Goal: Complete application form: Complete application form

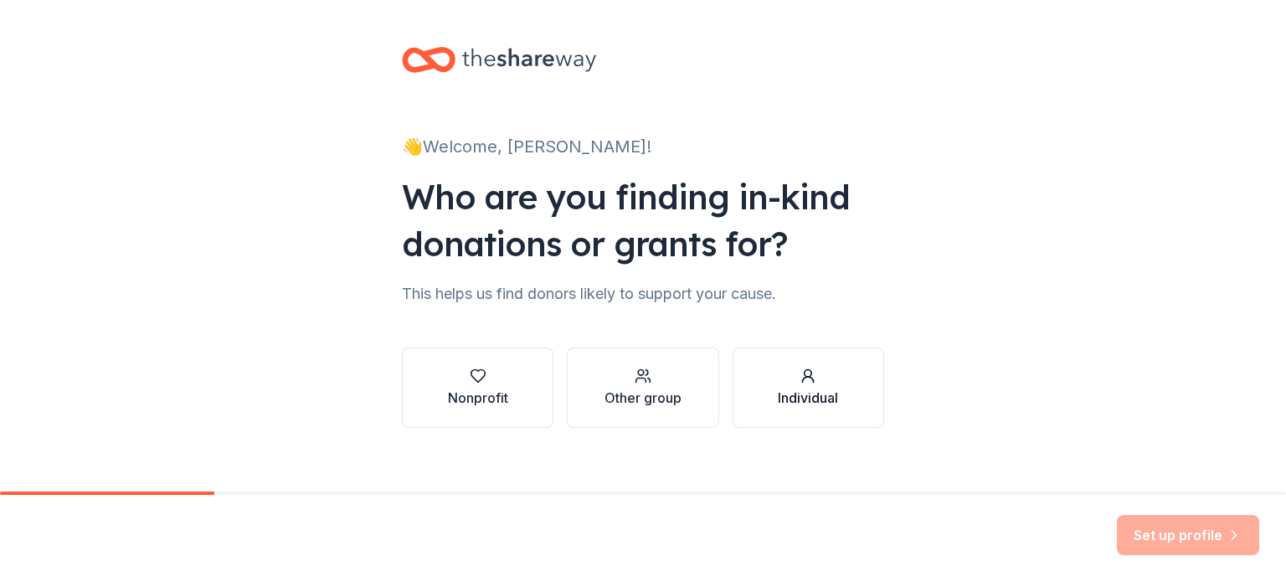
click at [798, 392] on div "Individual" at bounding box center [808, 398] width 60 height 20
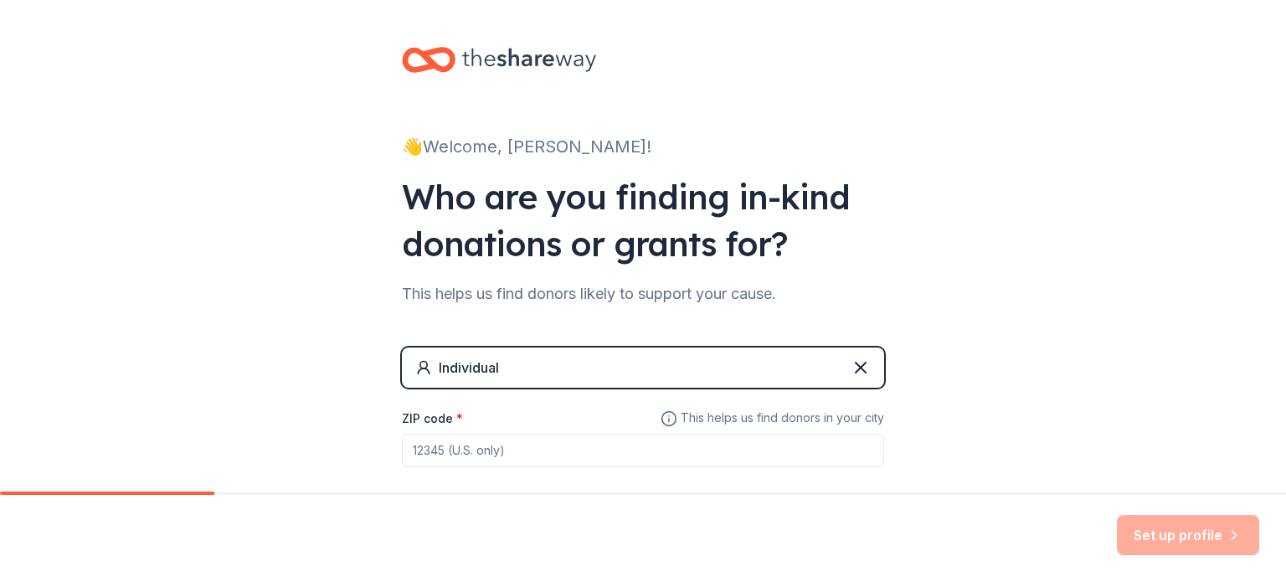
click at [496, 449] on input "ZIP code *" at bounding box center [643, 450] width 482 height 33
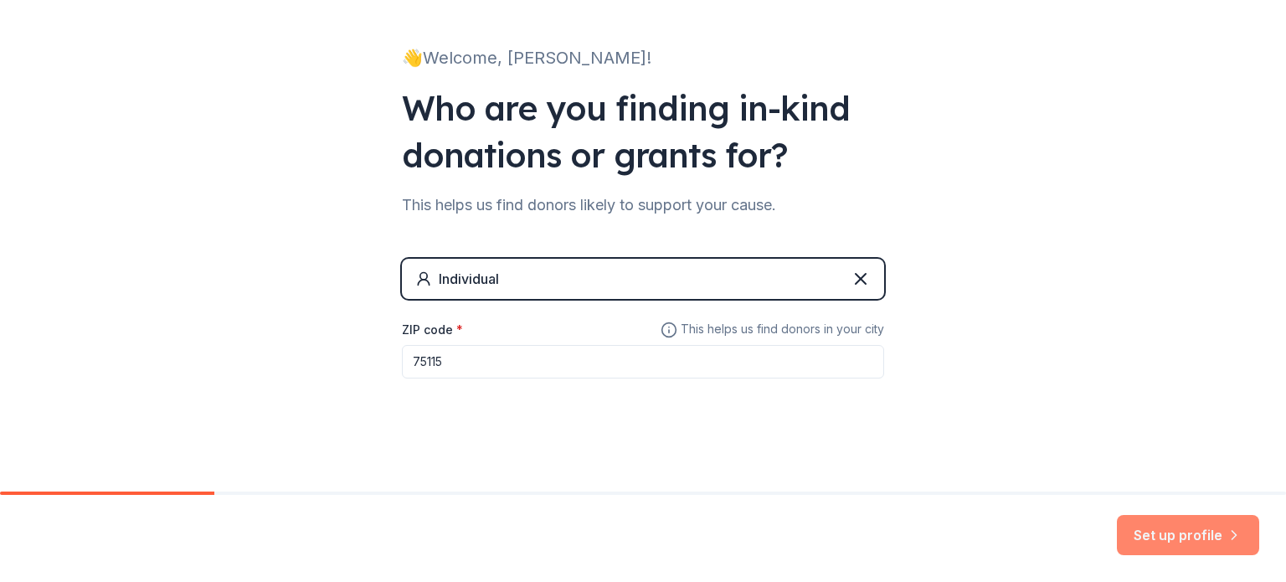
type input "75115"
click at [1209, 535] on button "Set up profile" at bounding box center [1188, 535] width 142 height 40
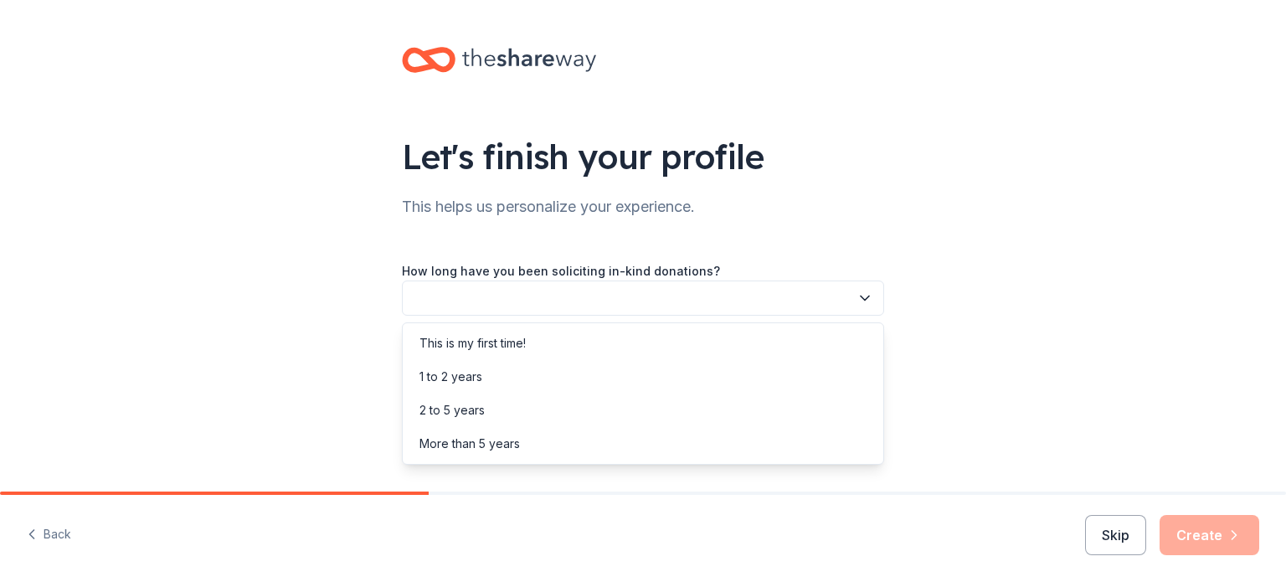
click at [855, 302] on button "button" at bounding box center [643, 297] width 482 height 35
click at [525, 355] on div "This is my first time!" at bounding box center [643, 342] width 474 height 33
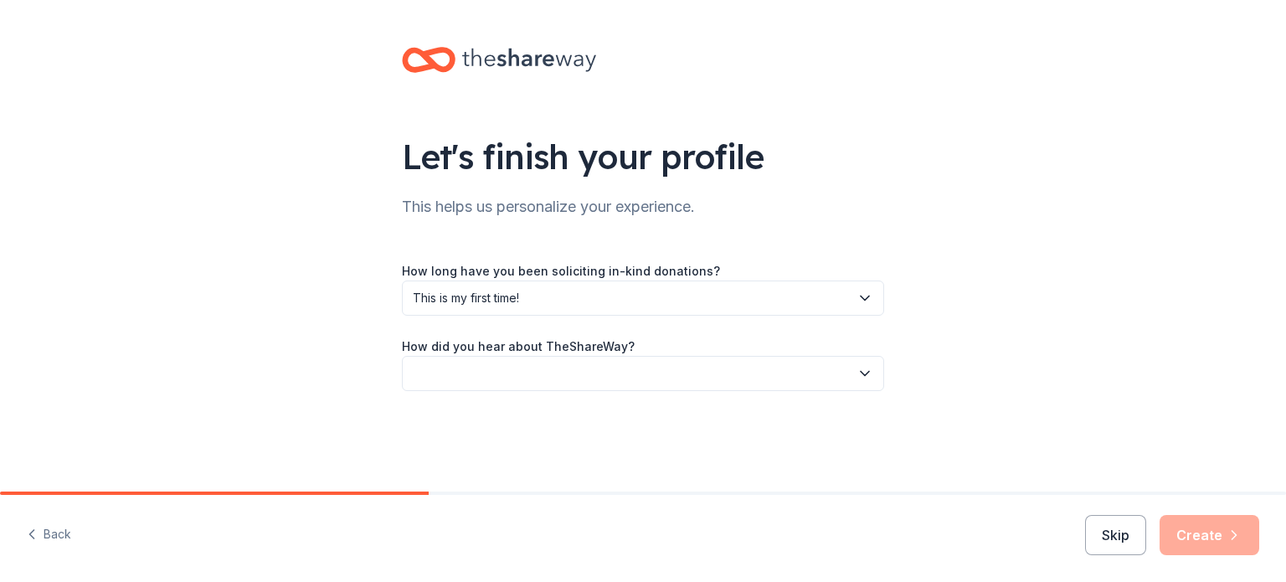
click at [794, 364] on button "button" at bounding box center [643, 373] width 482 height 35
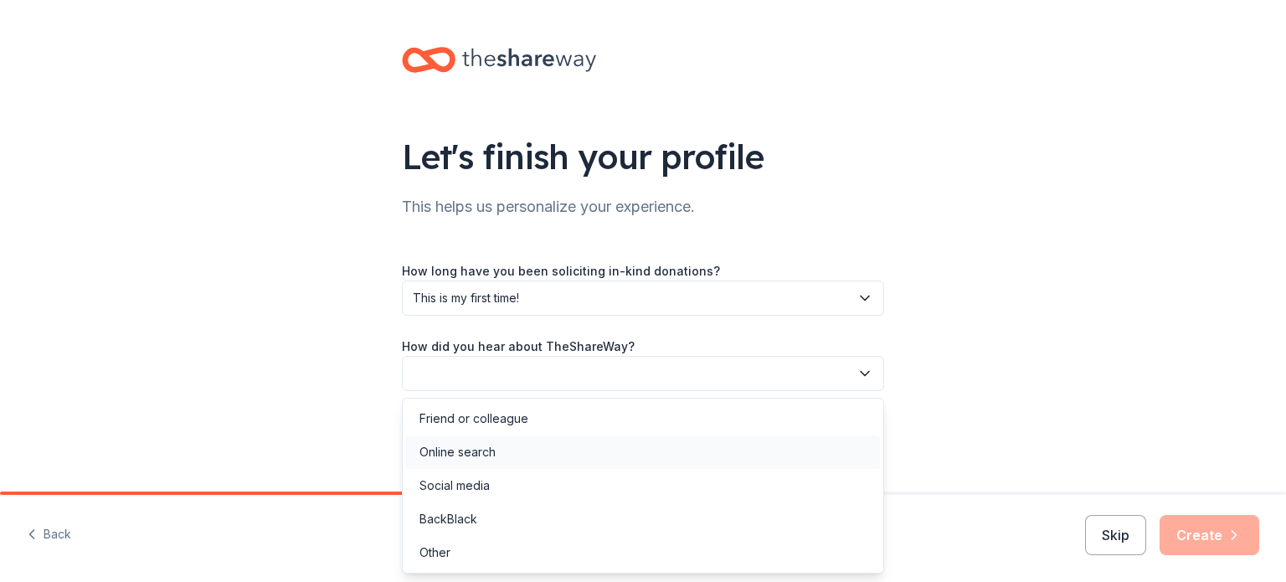
click at [515, 454] on div "Online search" at bounding box center [643, 451] width 474 height 33
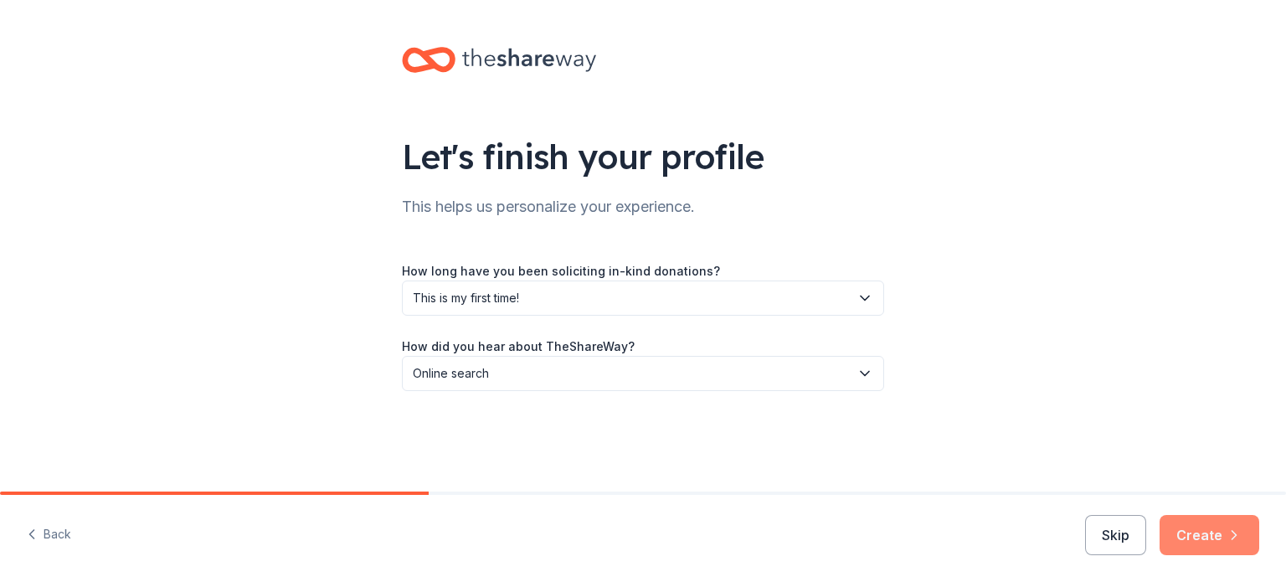
click at [1184, 535] on button "Create" at bounding box center [1209, 535] width 100 height 40
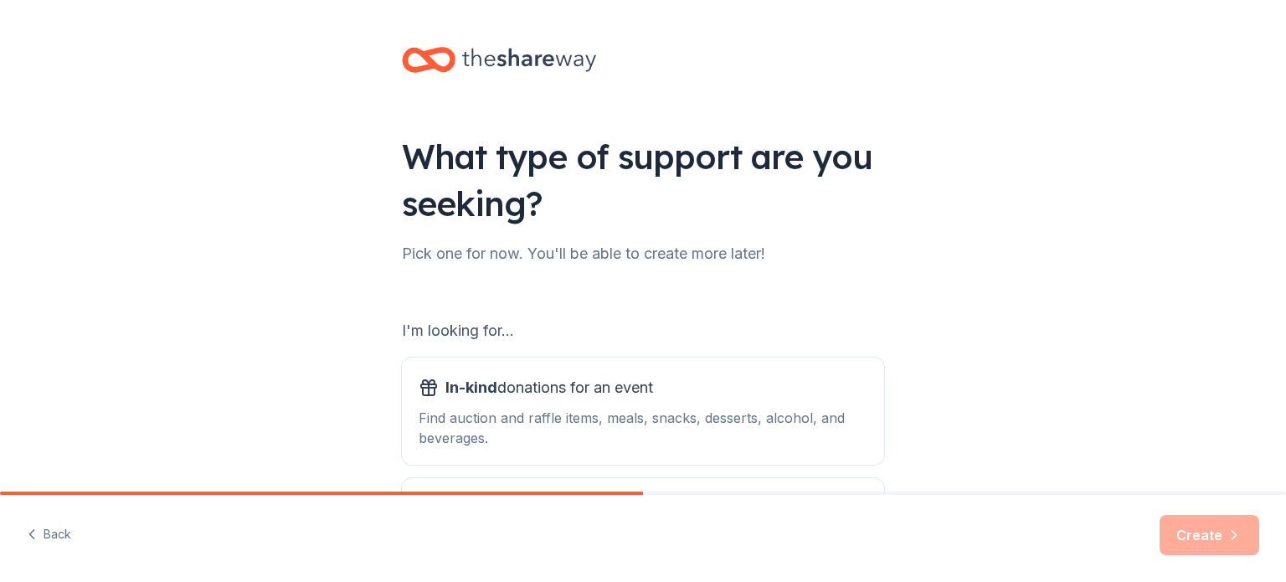
scroll to position [167, 0]
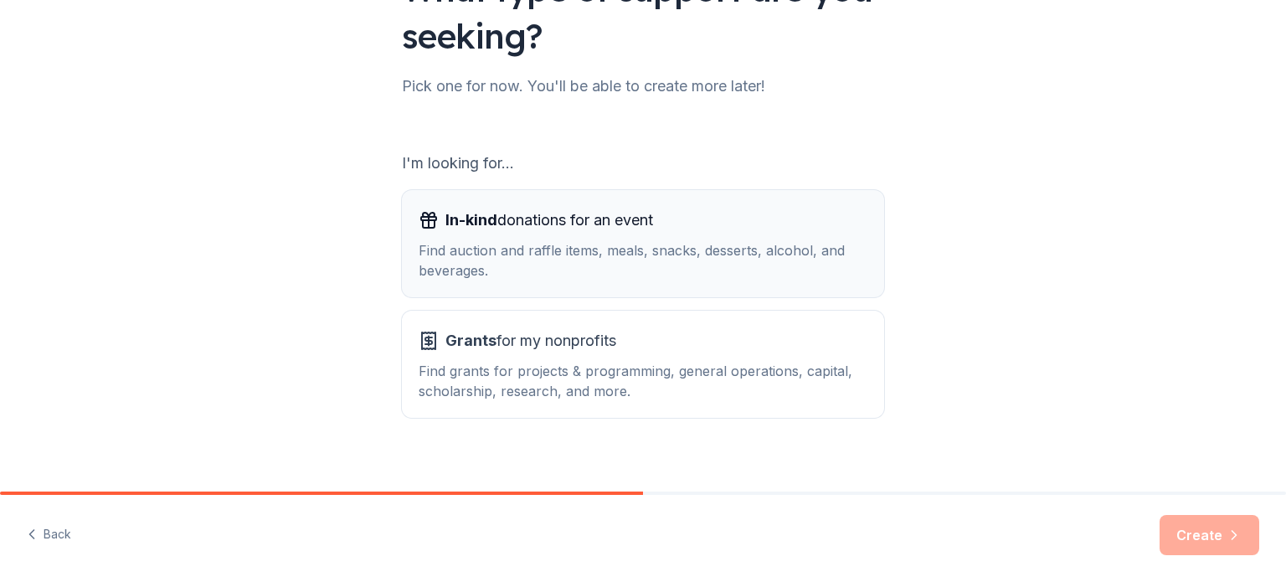
click at [469, 263] on div "Find auction and raffle items, meals, snacks, desserts, alcohol, and beverages." at bounding box center [643, 260] width 449 height 40
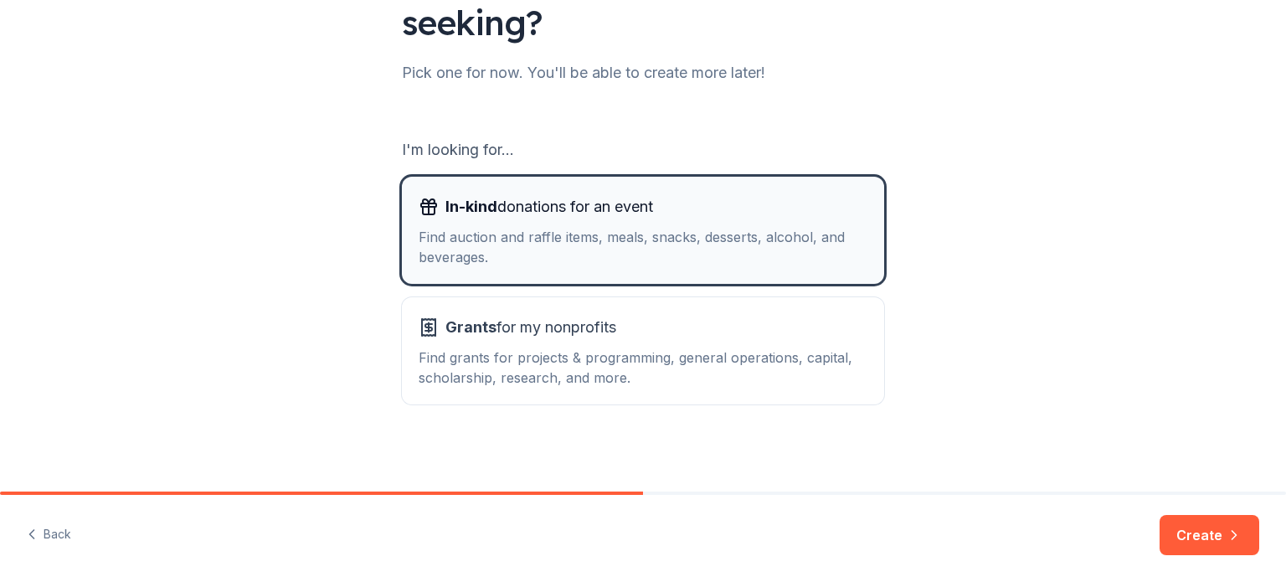
scroll to position [184, 0]
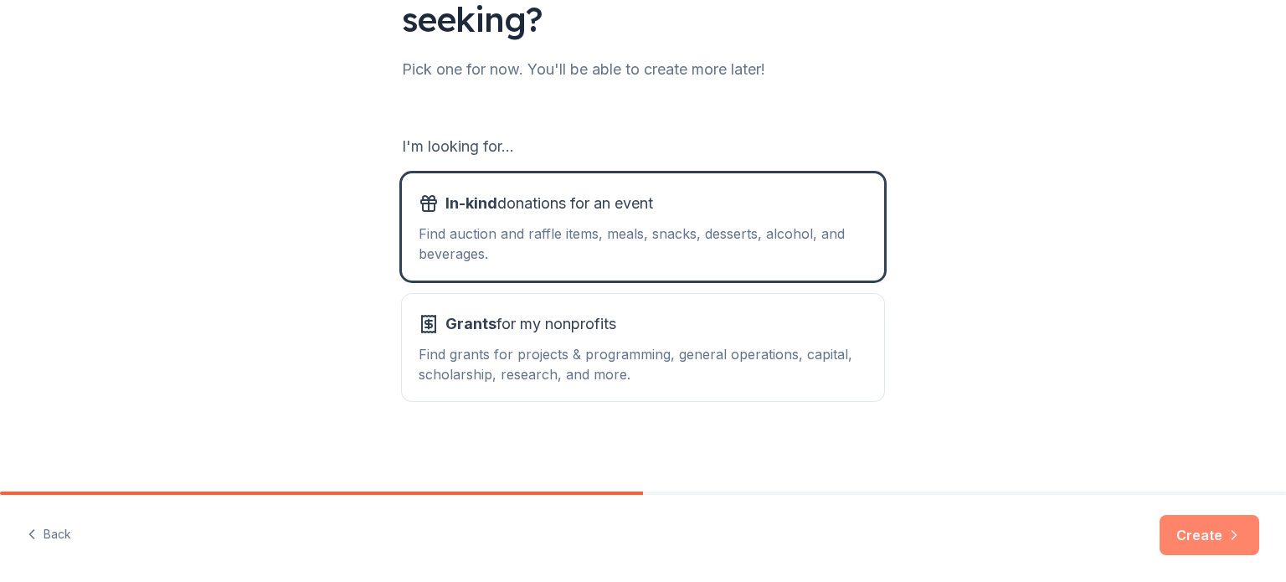
click at [1224, 520] on button "Create" at bounding box center [1209, 535] width 100 height 40
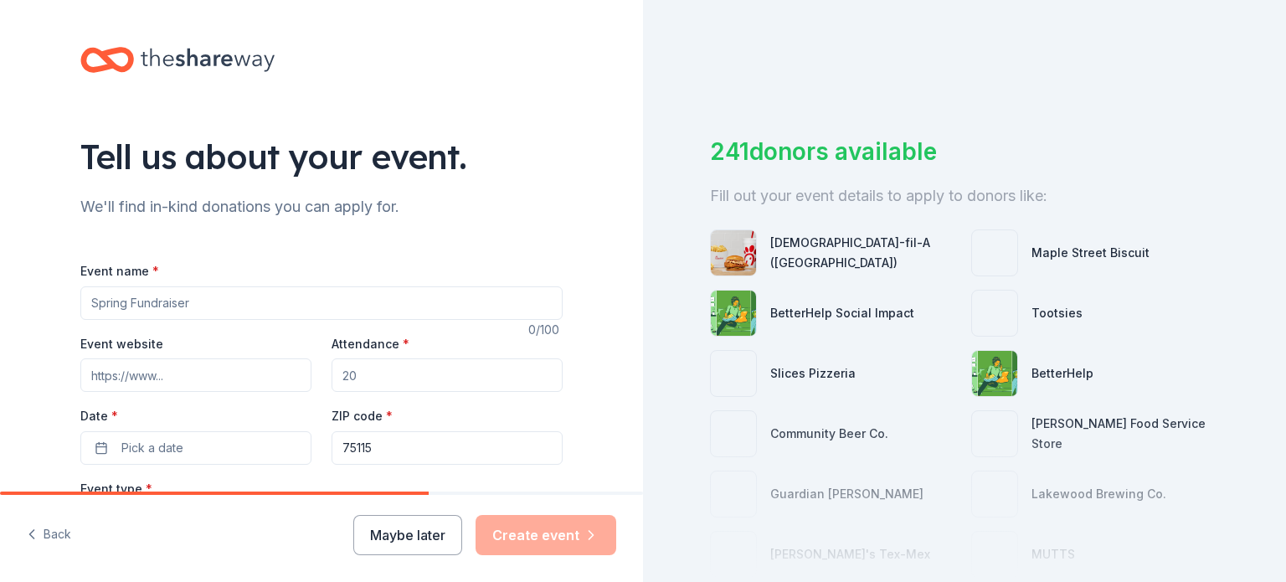
scroll to position [84, 0]
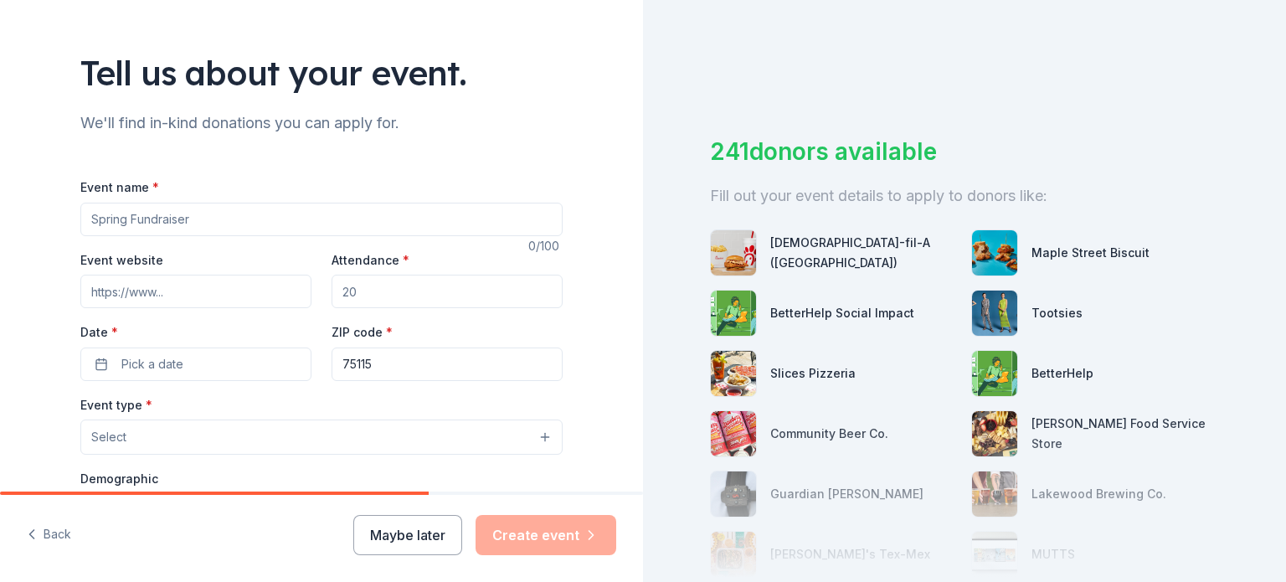
click at [167, 231] on input "Event name *" at bounding box center [321, 219] width 482 height 33
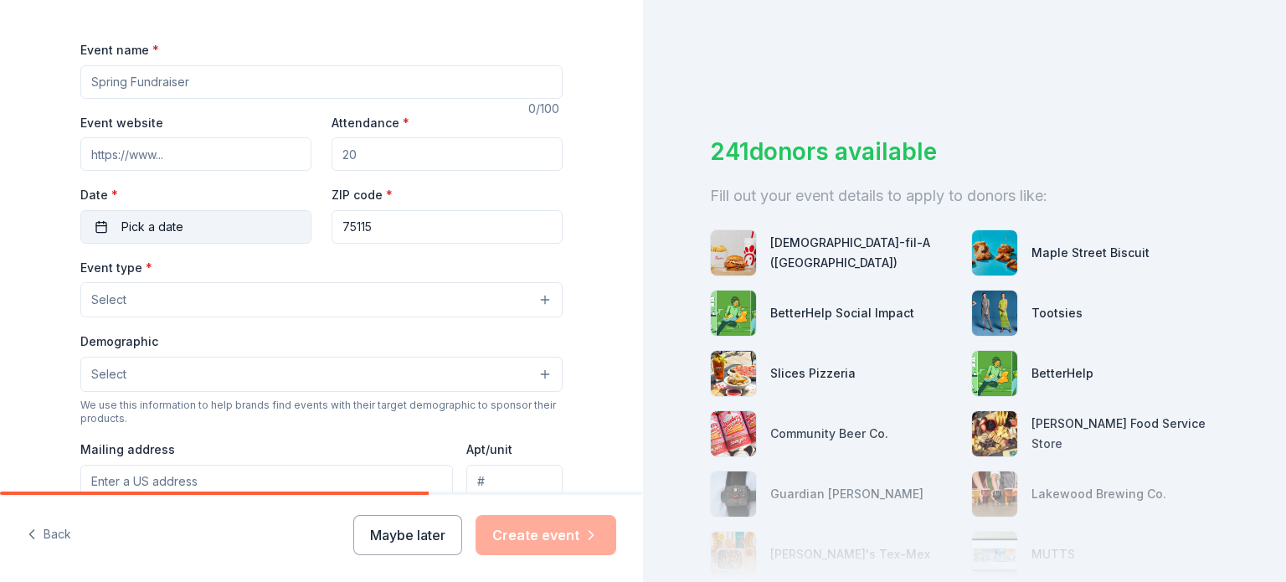
scroll to position [251, 0]
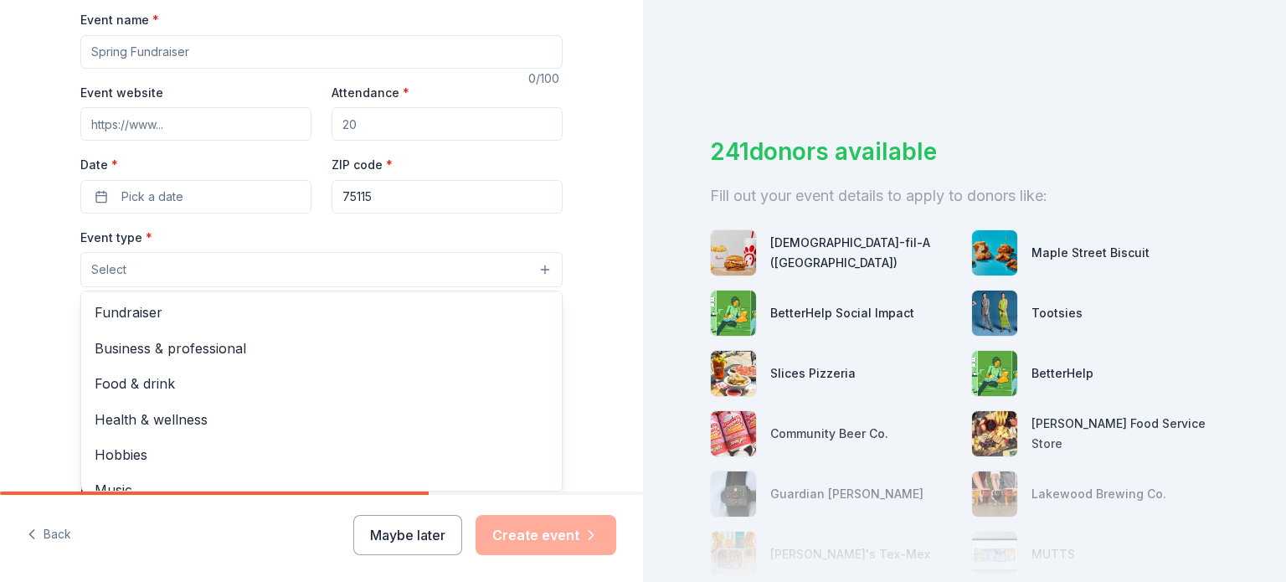
click at [492, 283] on button "Select" at bounding box center [321, 269] width 482 height 35
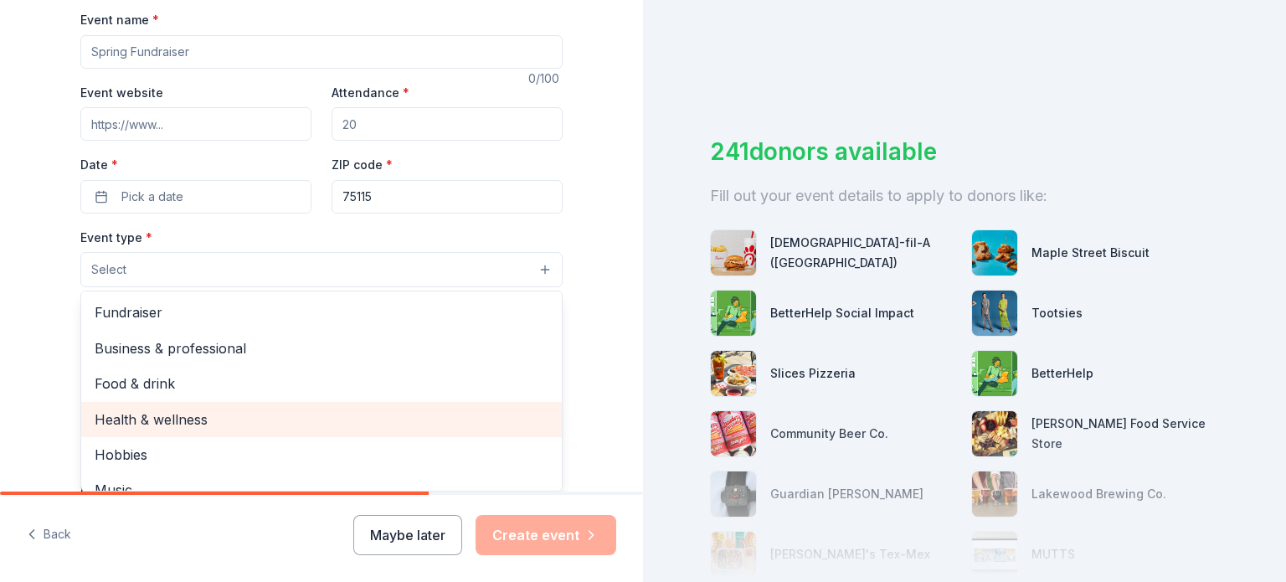
scroll to position [0, 0]
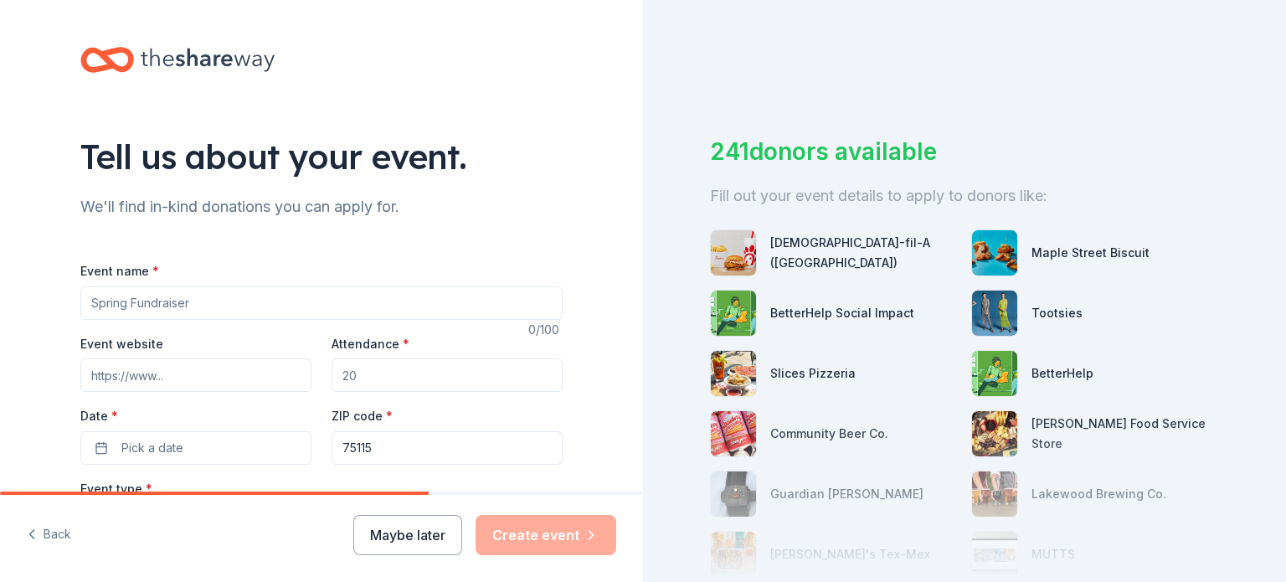
click at [27, 273] on div "Tell us about your event. We'll find in-kind donations you can apply for. Event…" at bounding box center [321, 557] width 643 height 1114
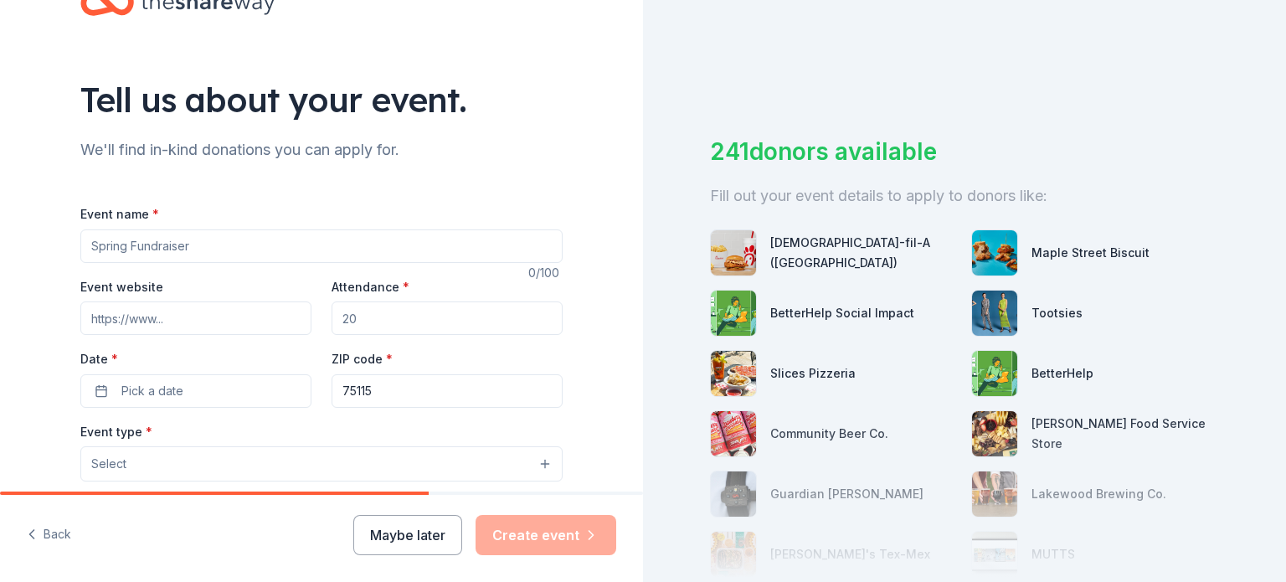
scroll to position [84, 0]
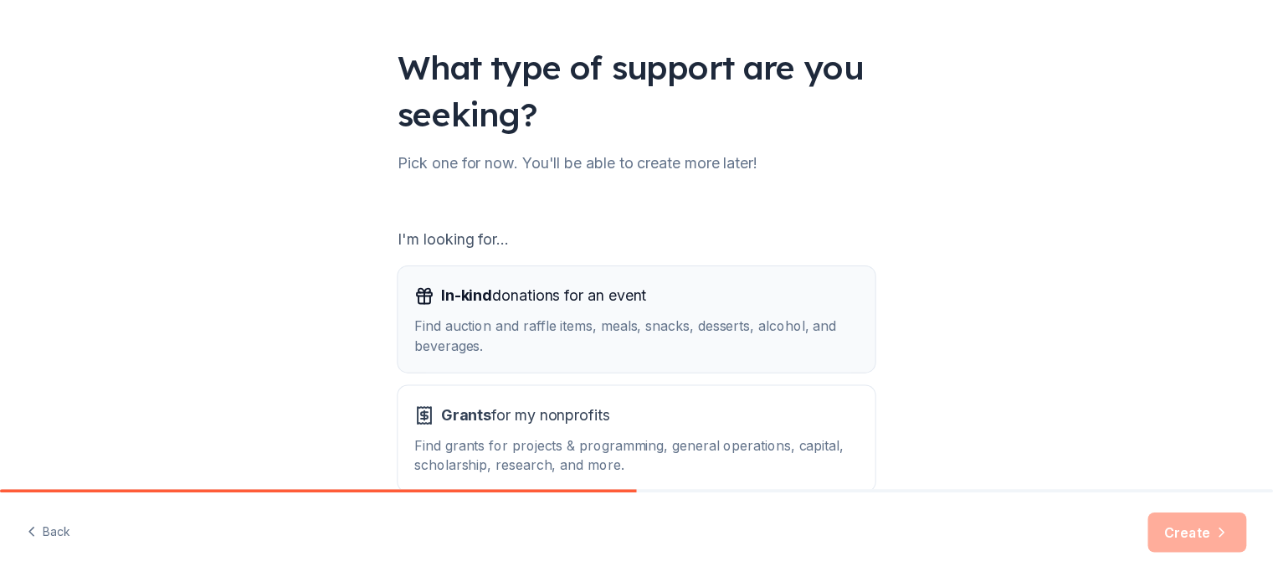
scroll to position [184, 0]
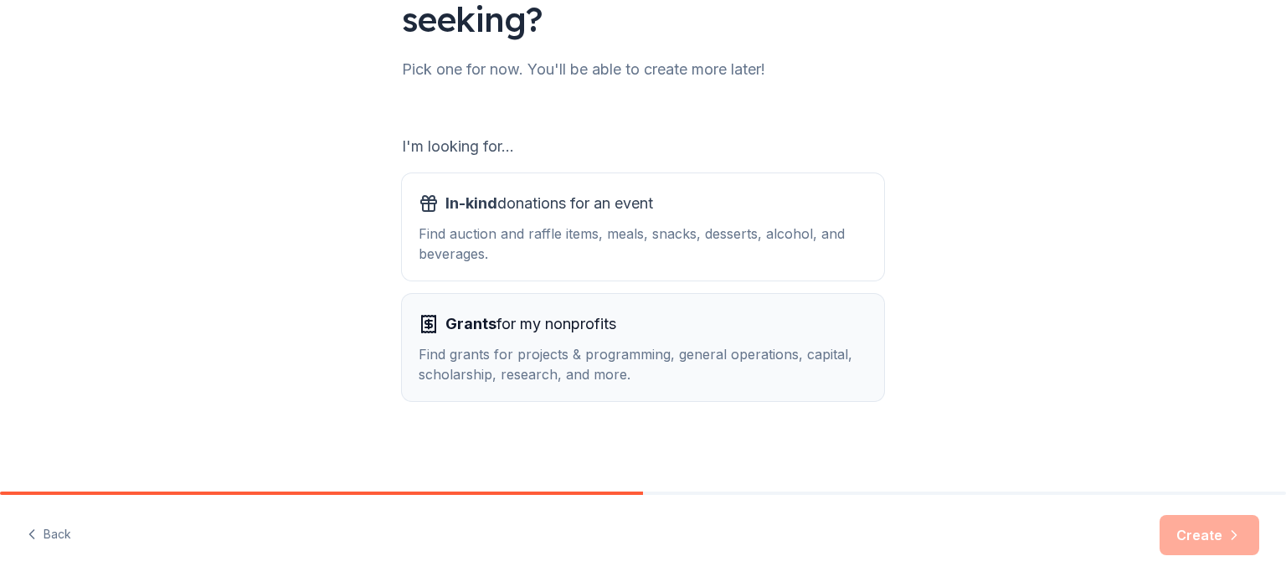
click at [554, 377] on div "Find grants for projects & programming, general operations, capital, scholarshi…" at bounding box center [643, 364] width 449 height 40
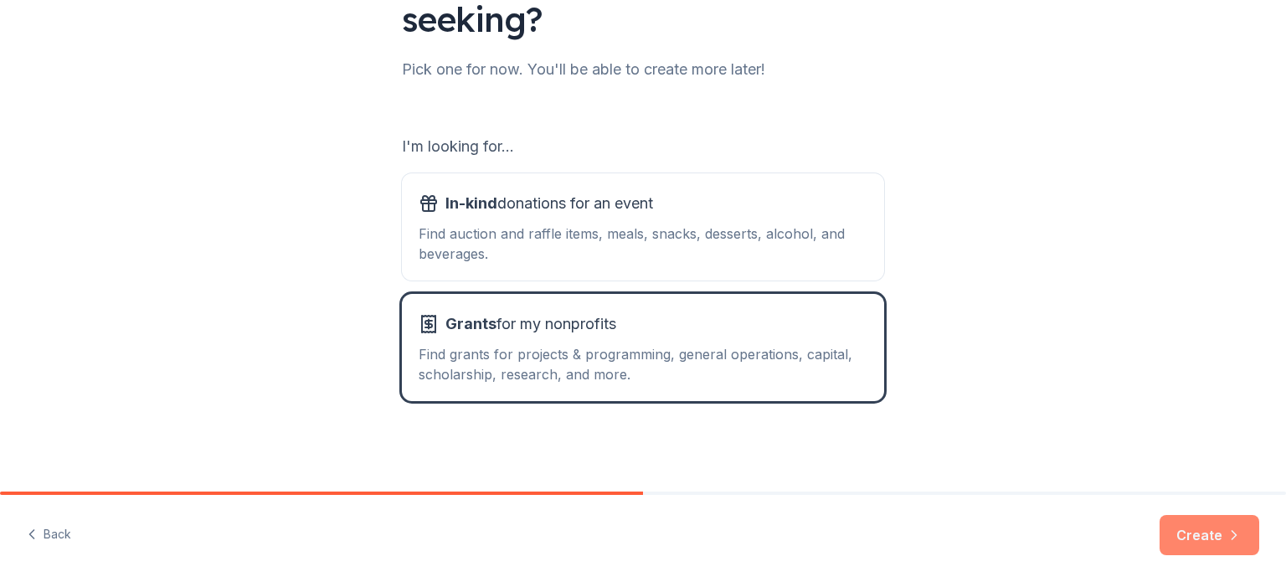
click at [1199, 524] on button "Create" at bounding box center [1209, 535] width 100 height 40
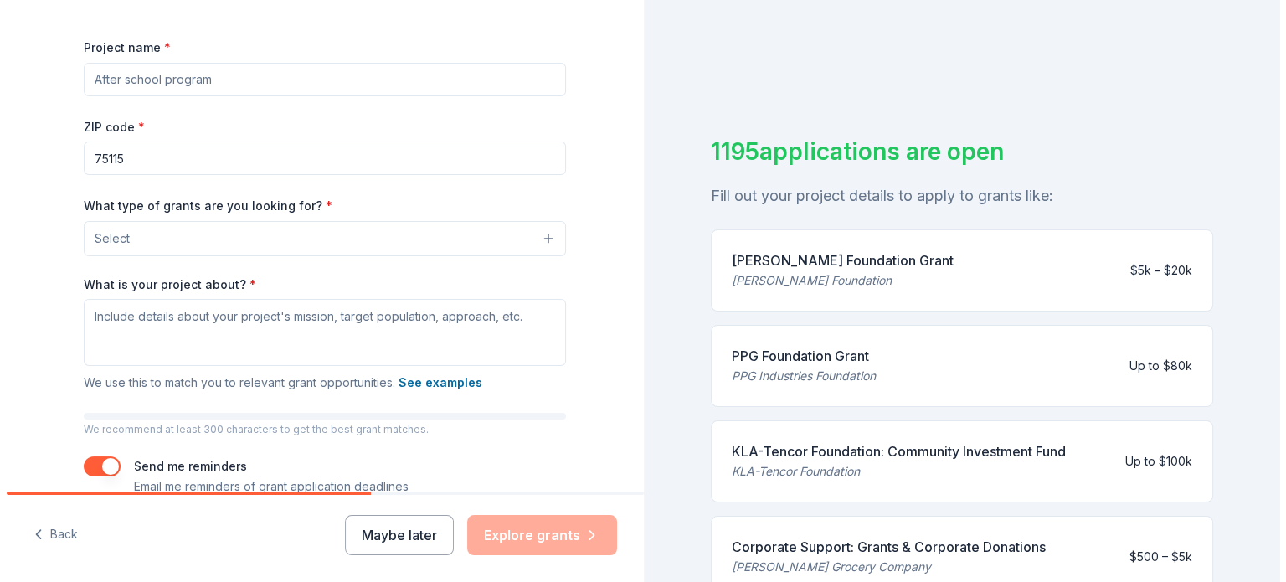
scroll to position [251, 0]
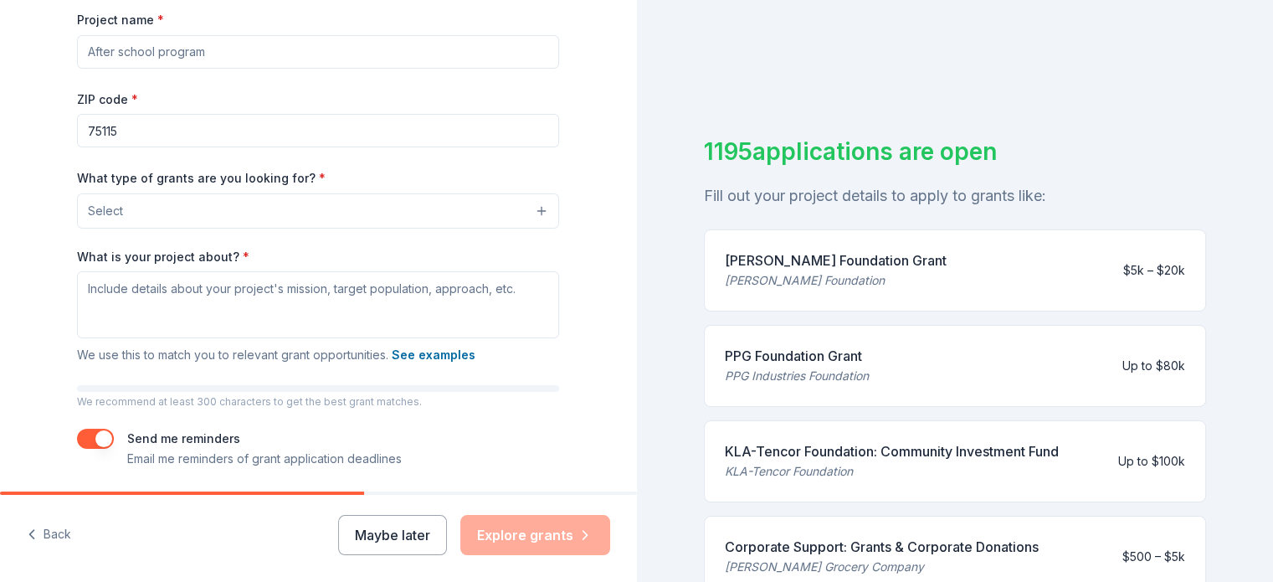
click at [530, 213] on button "Select" at bounding box center [318, 210] width 482 height 35
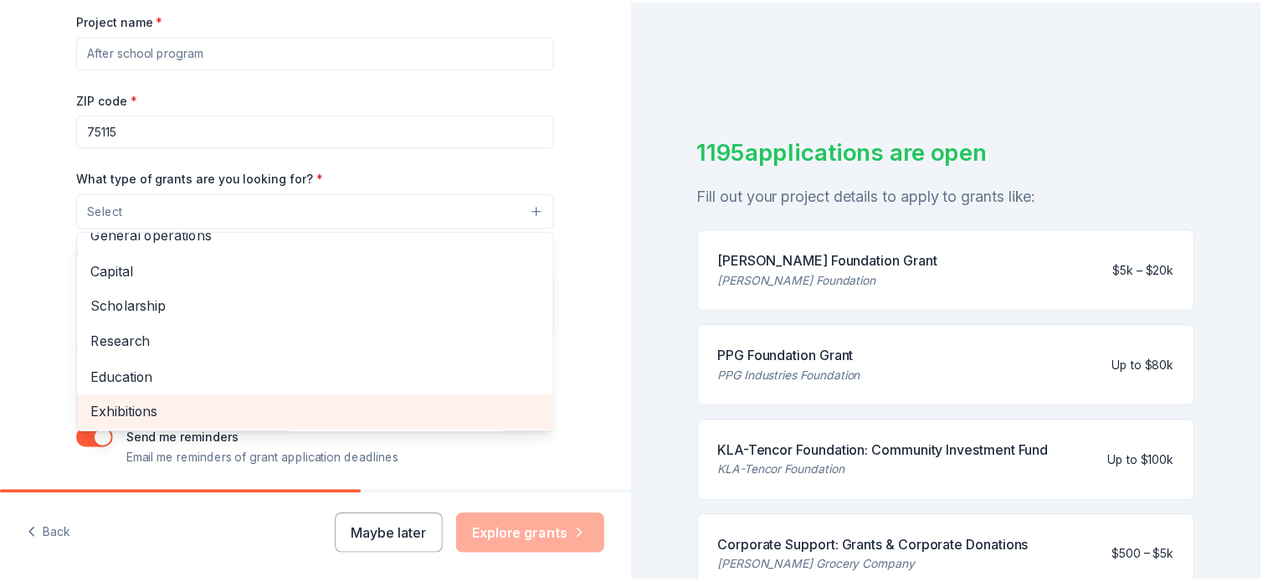
scroll to position [84, 0]
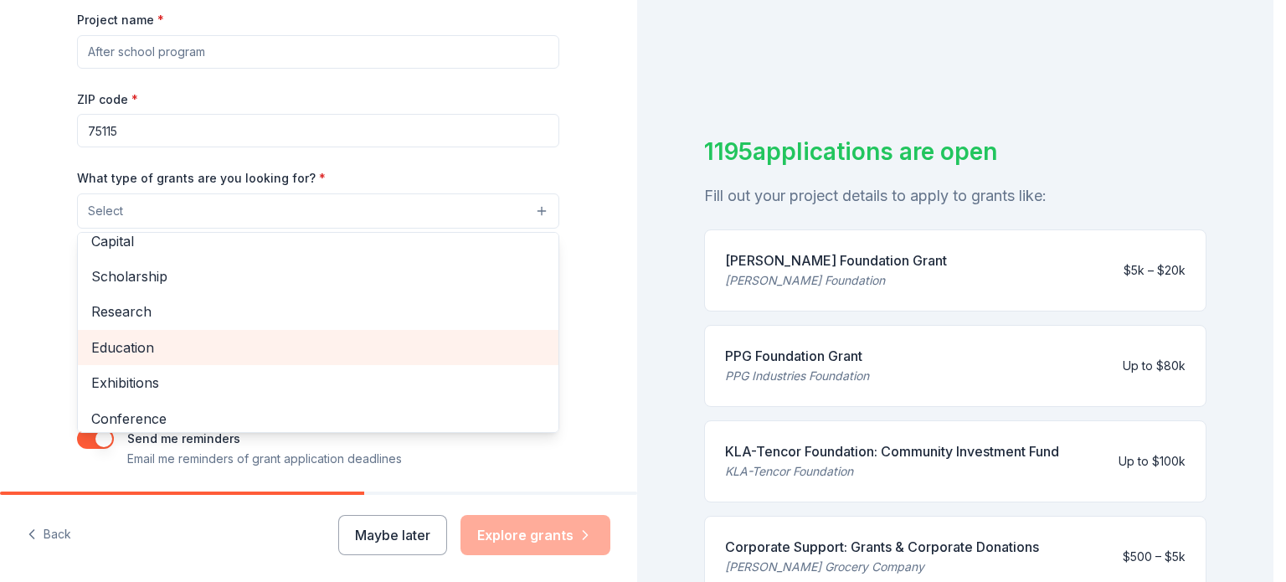
click at [184, 347] on span "Education" at bounding box center [318, 347] width 454 height 22
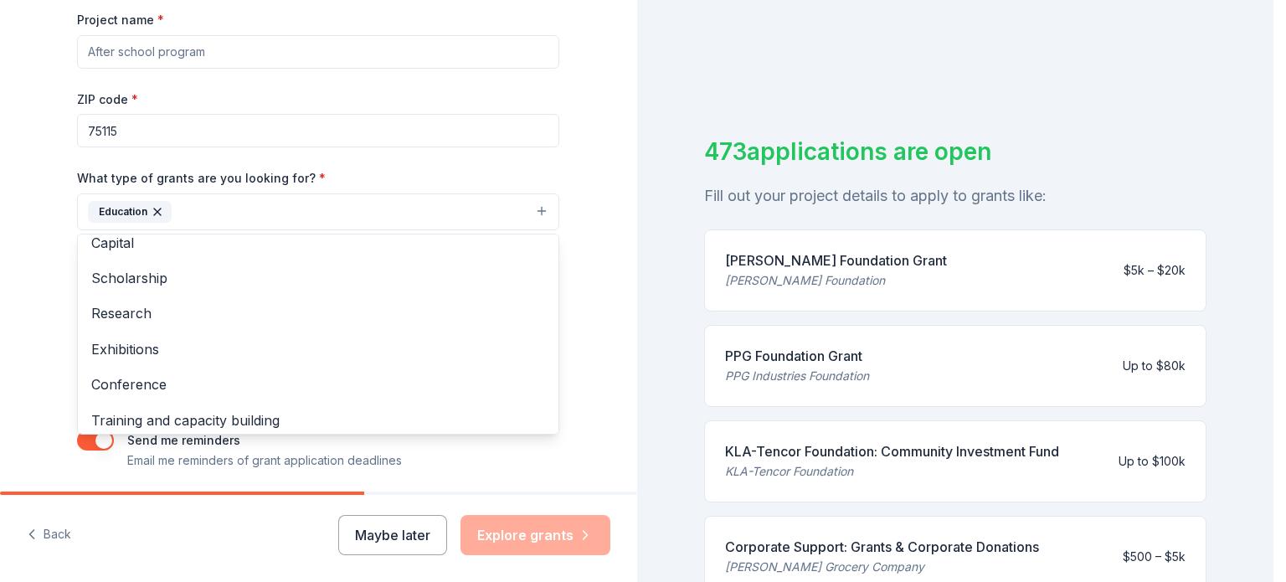
click at [470, 169] on div "What type of grants are you looking for? * Education Projects & programming Gen…" at bounding box center [318, 198] width 482 height 63
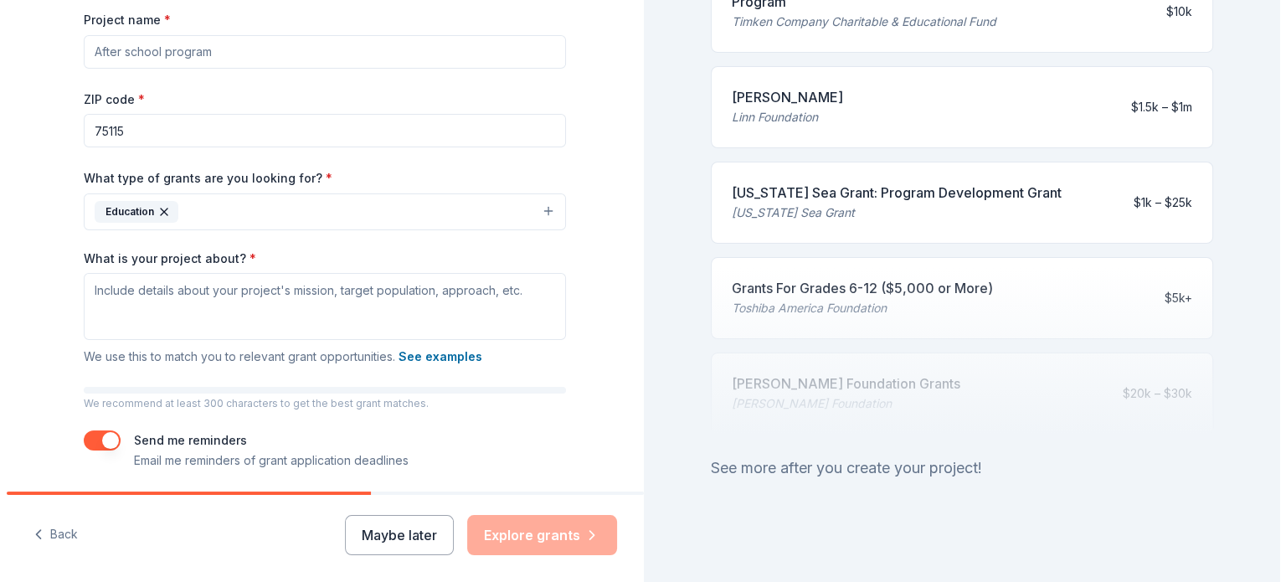
scroll to position [772, 0]
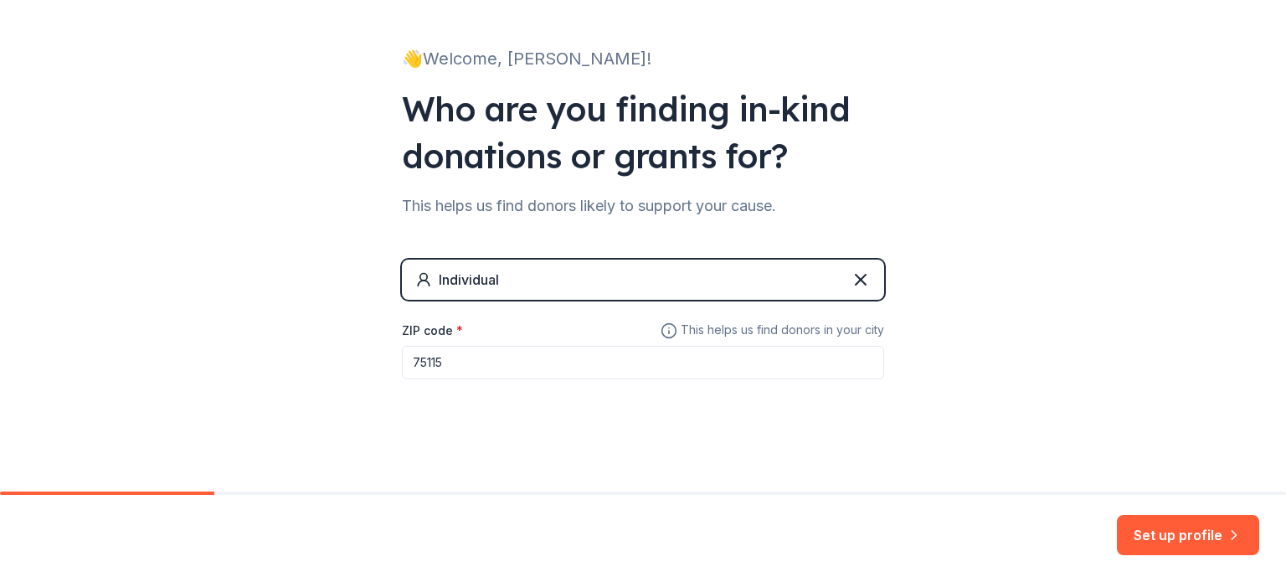
scroll to position [89, 0]
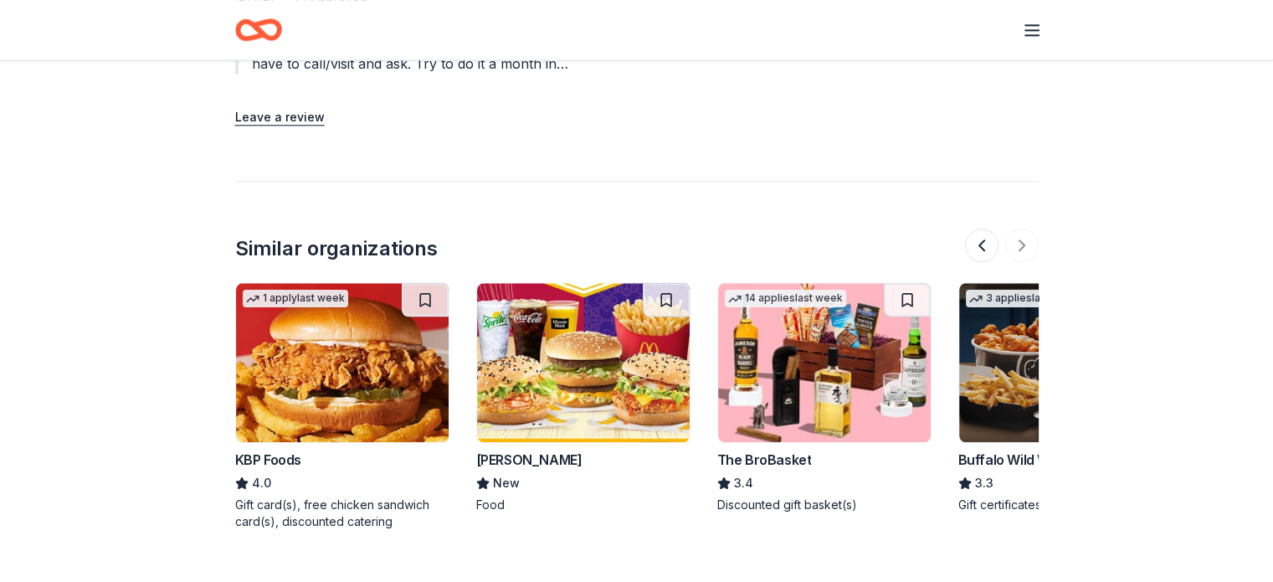
scroll to position [0, 1580]
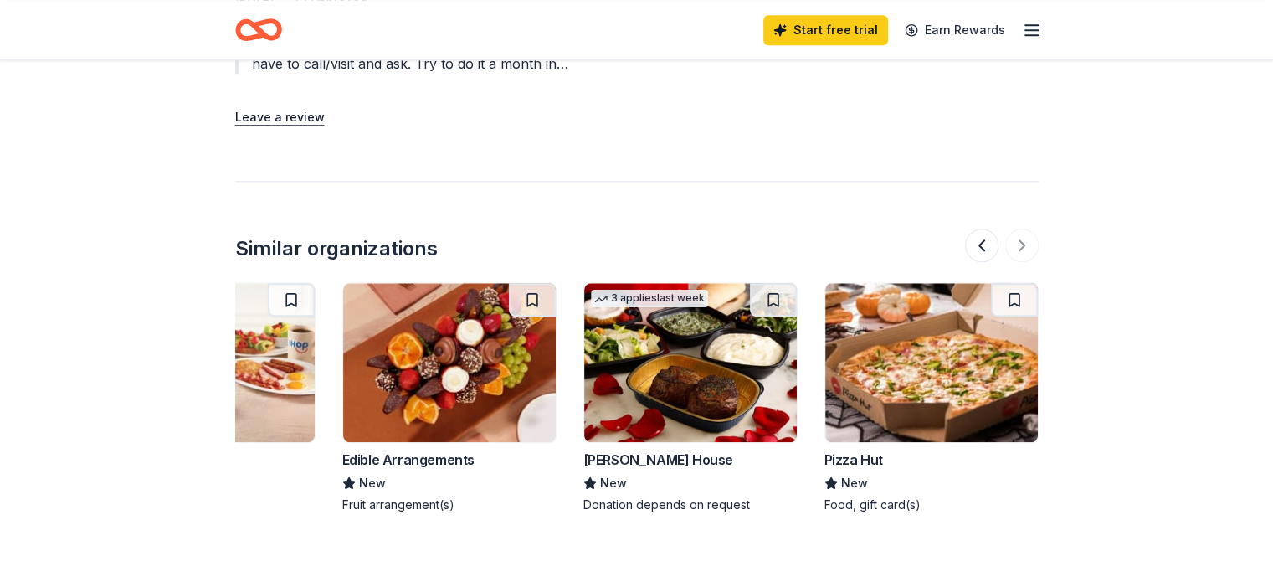
click at [1019, 229] on div at bounding box center [1002, 245] width 74 height 33
click at [1024, 229] on div at bounding box center [1002, 245] width 74 height 33
click at [986, 229] on button at bounding box center [981, 245] width 33 height 33
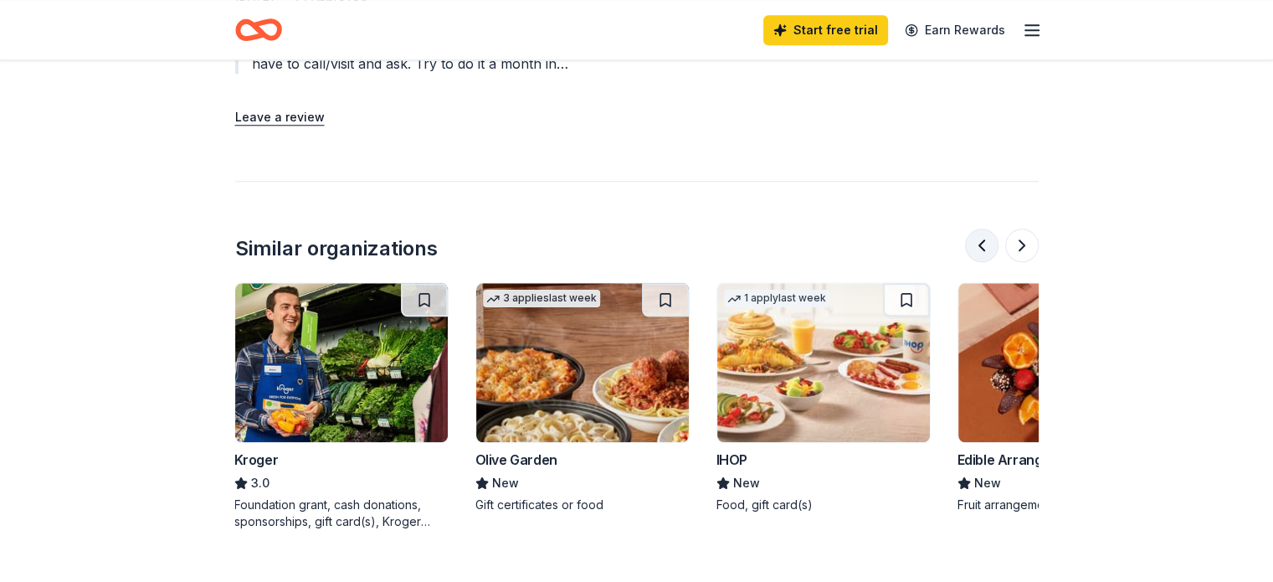
scroll to position [0, 964]
click at [986, 229] on button at bounding box center [981, 245] width 33 height 33
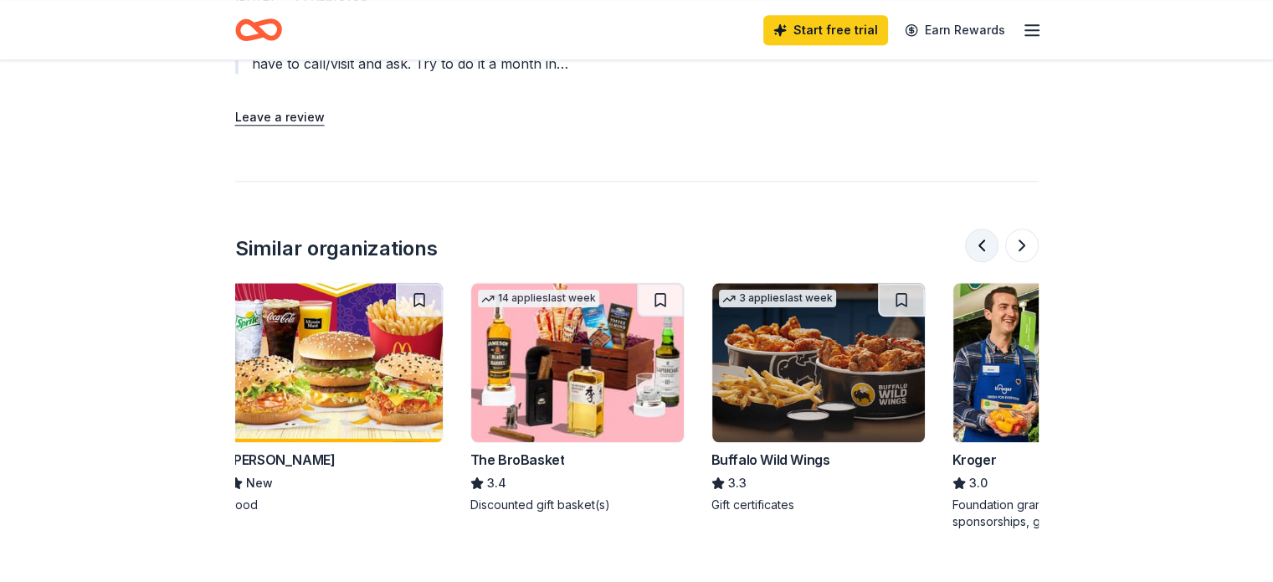
scroll to position [0, 241]
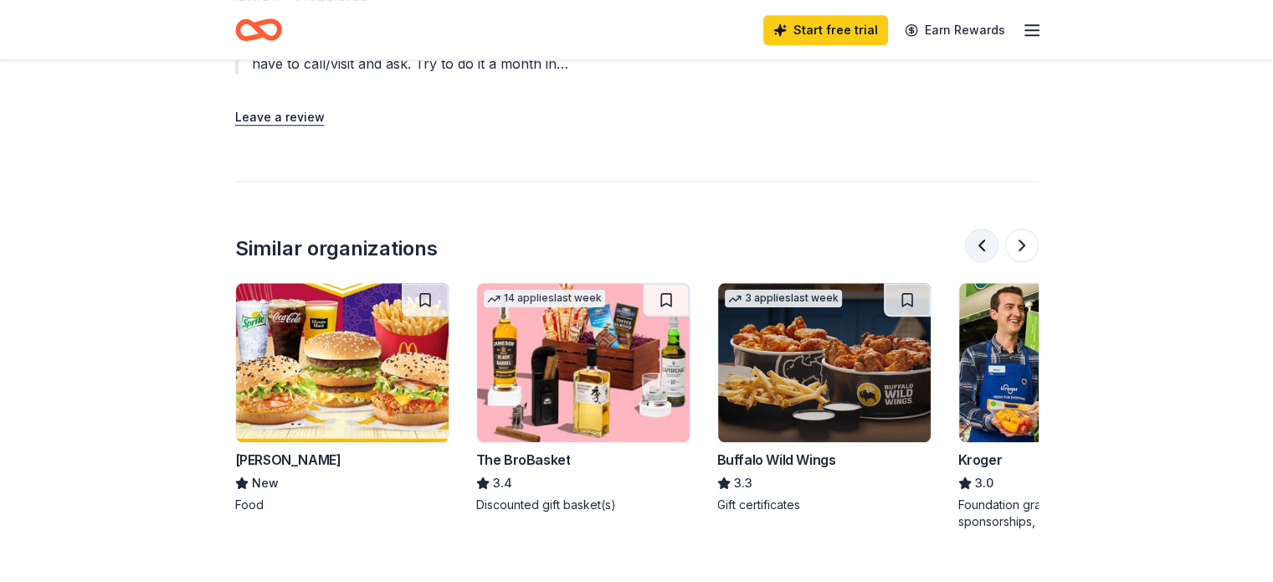
click at [986, 229] on button at bounding box center [981, 245] width 33 height 33
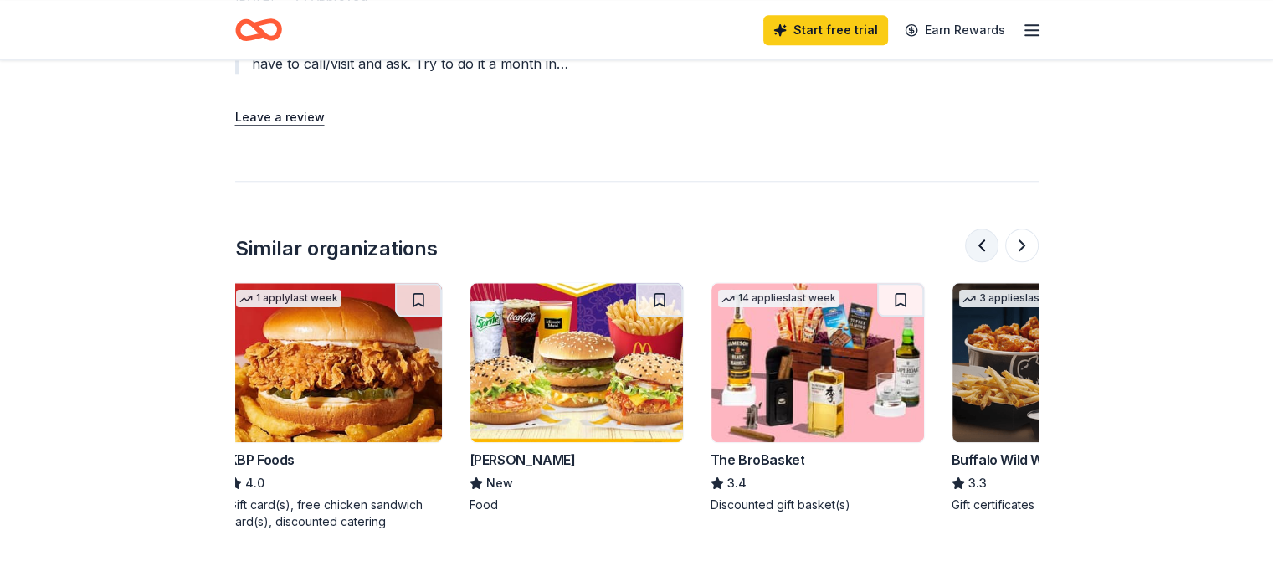
scroll to position [0, 0]
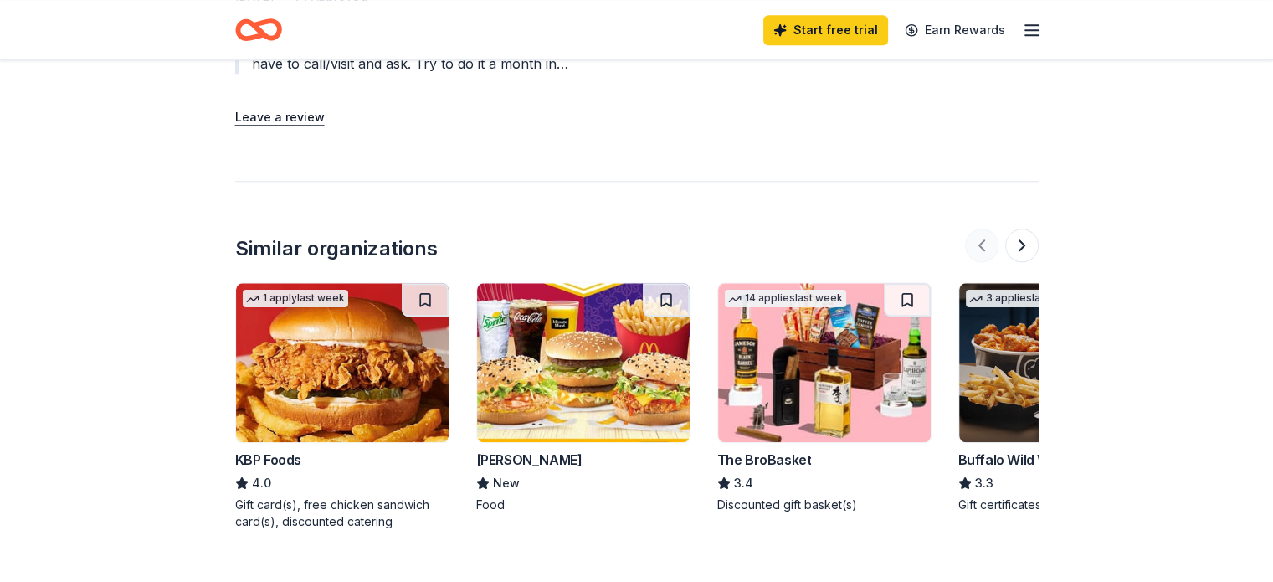
click at [986, 229] on div at bounding box center [1002, 245] width 74 height 33
click at [1025, 231] on button at bounding box center [1021, 245] width 33 height 33
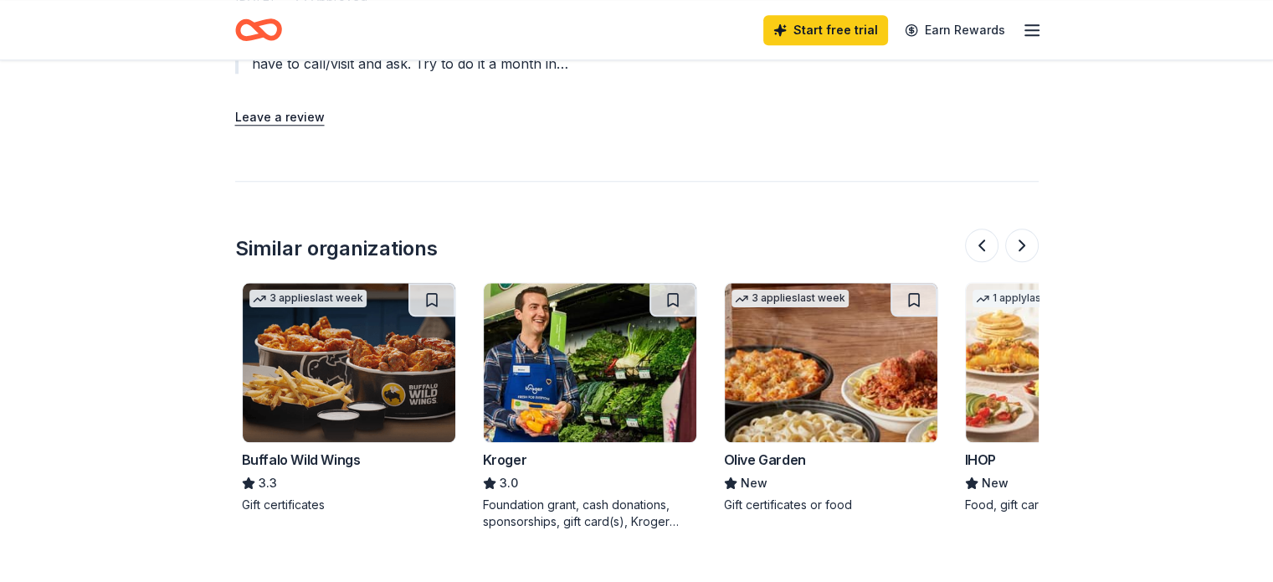
scroll to position [0, 723]
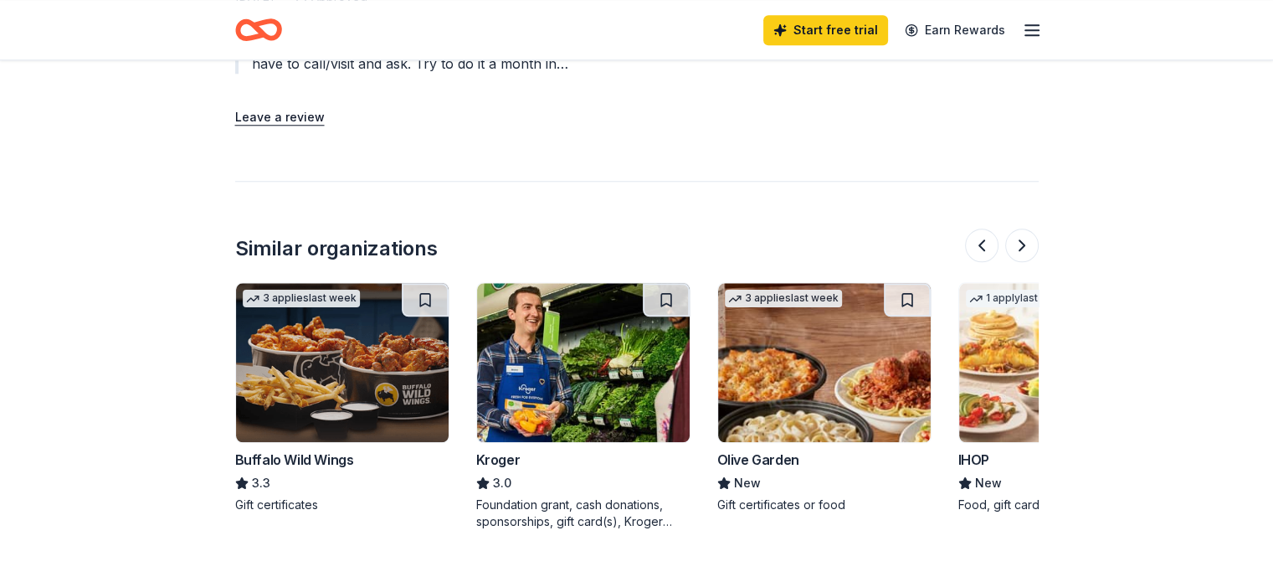
click at [387, 314] on img at bounding box center [342, 362] width 213 height 159
click at [591, 402] on img at bounding box center [583, 362] width 213 height 159
click at [831, 300] on img at bounding box center [824, 362] width 213 height 159
click at [980, 307] on img at bounding box center [1065, 362] width 213 height 159
click at [1015, 234] on button at bounding box center [1021, 245] width 33 height 33
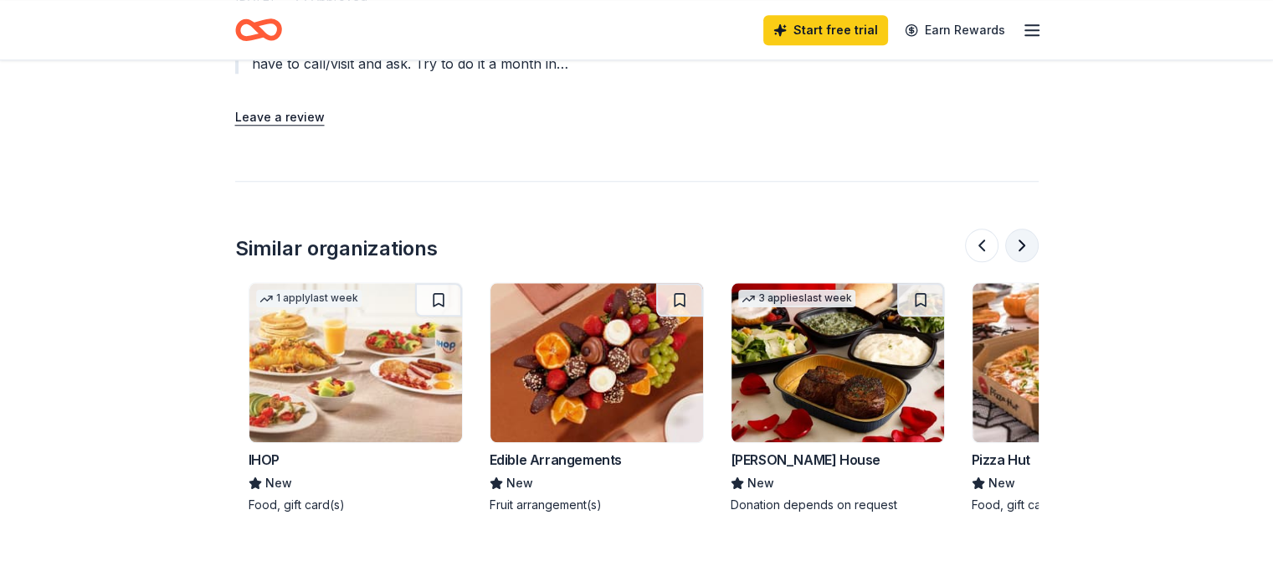
scroll to position [0, 1446]
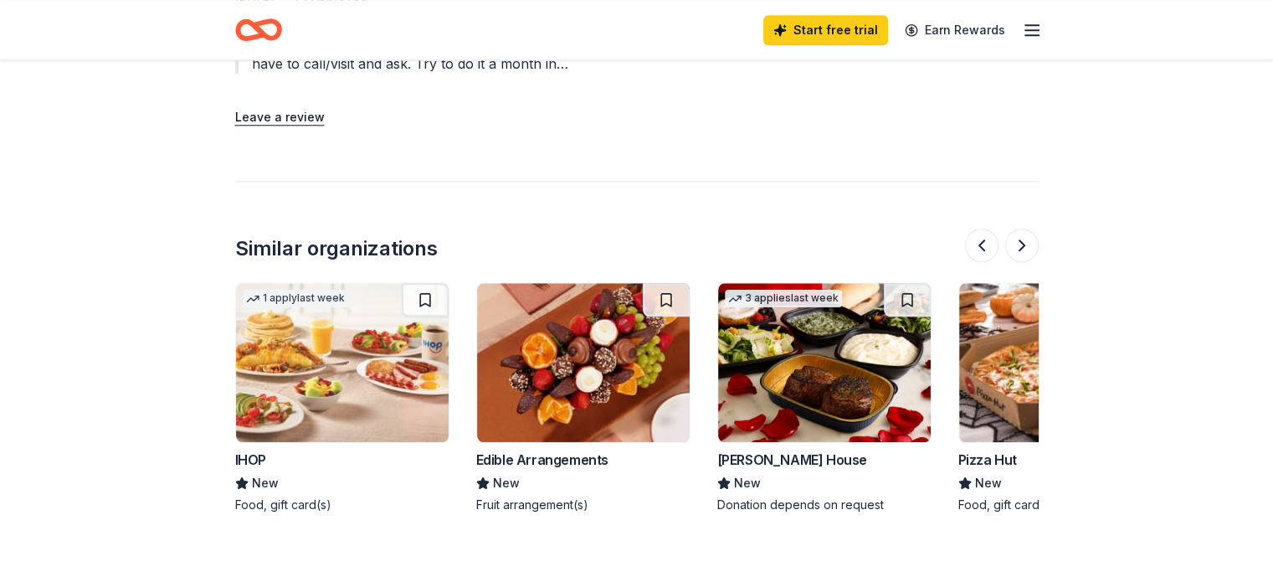
click at [549, 364] on img at bounding box center [583, 362] width 213 height 159
click at [1031, 229] on button at bounding box center [1021, 245] width 33 height 33
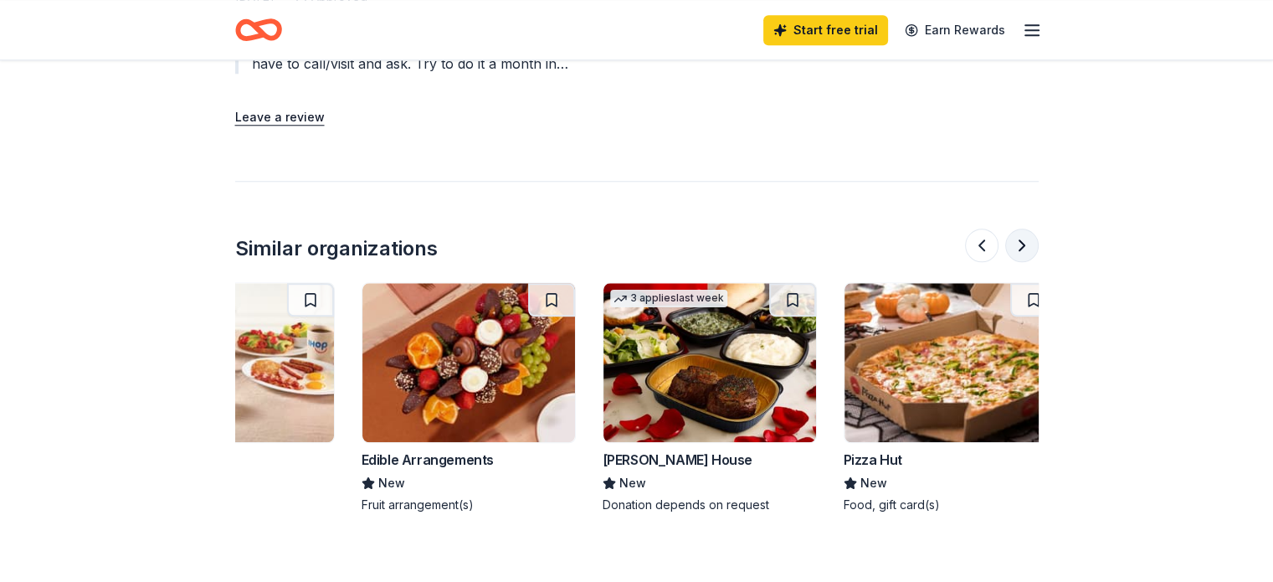
scroll to position [0, 1580]
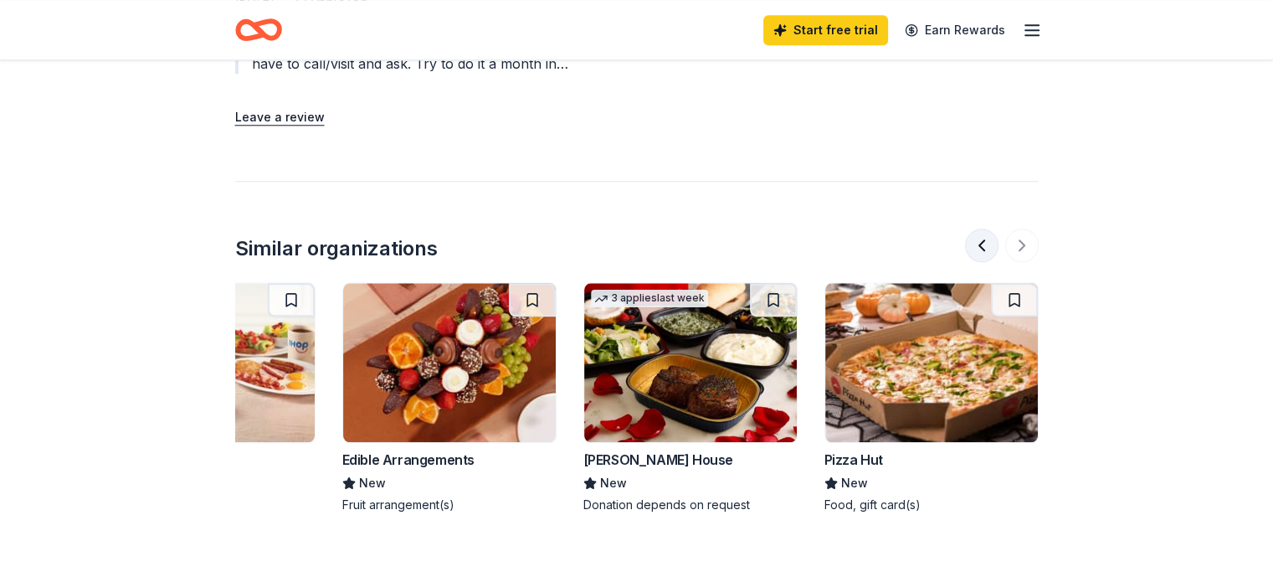
click at [973, 229] on button at bounding box center [981, 245] width 33 height 33
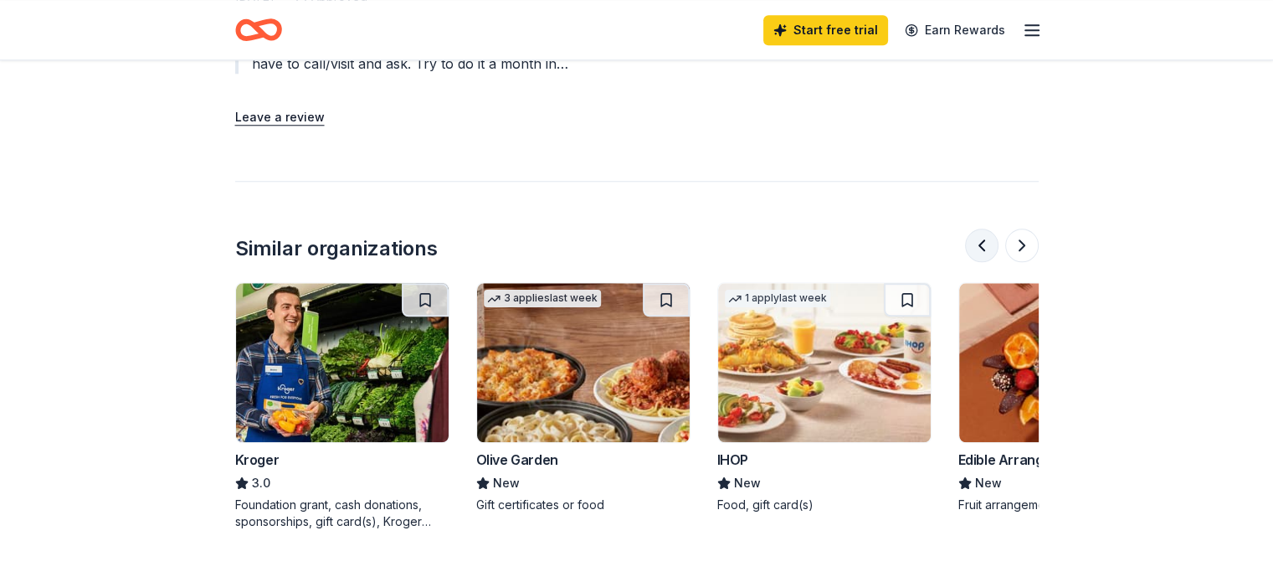
click at [973, 229] on button at bounding box center [981, 245] width 33 height 33
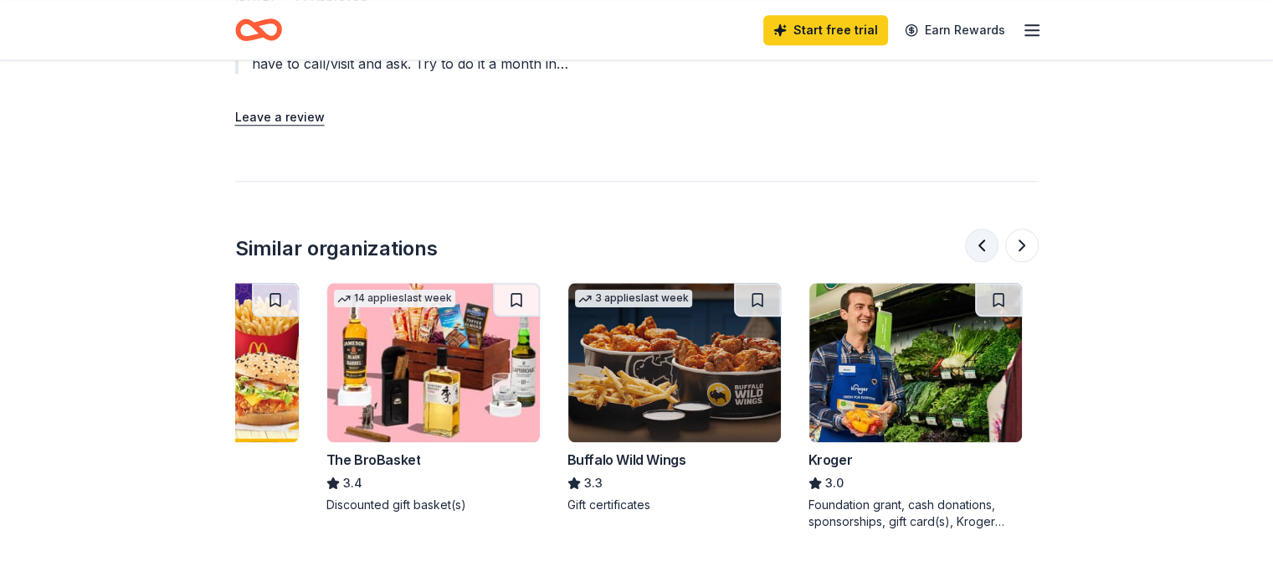
click at [973, 229] on button at bounding box center [981, 245] width 33 height 33
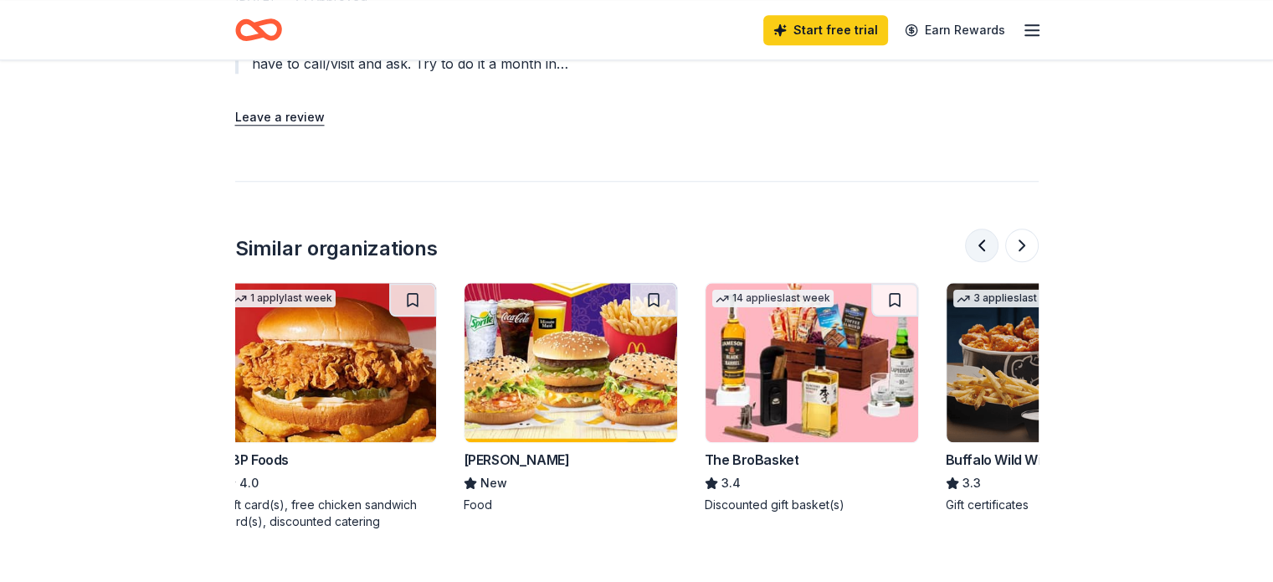
scroll to position [0, 0]
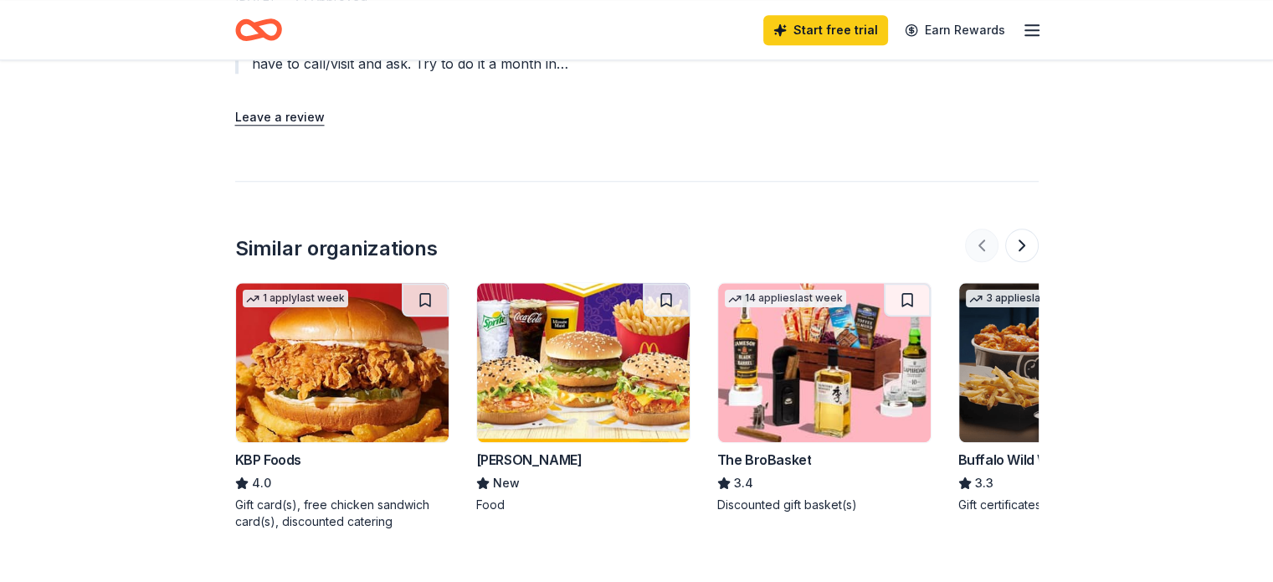
click at [973, 229] on div at bounding box center [1002, 245] width 74 height 33
click at [614, 361] on img at bounding box center [583, 362] width 213 height 159
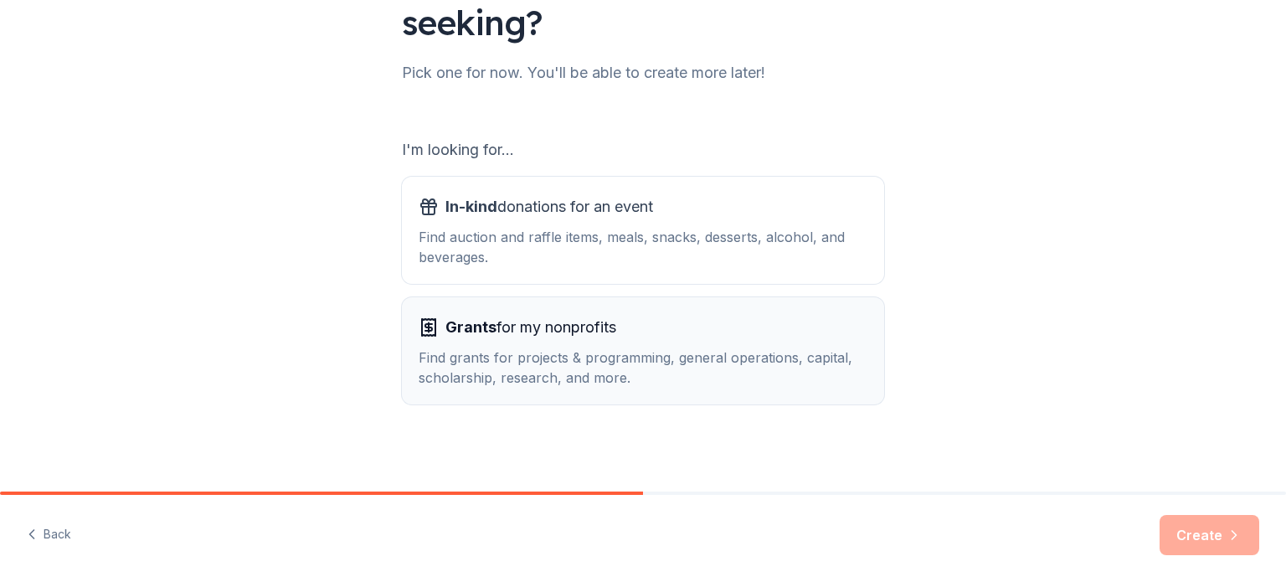
scroll to position [184, 0]
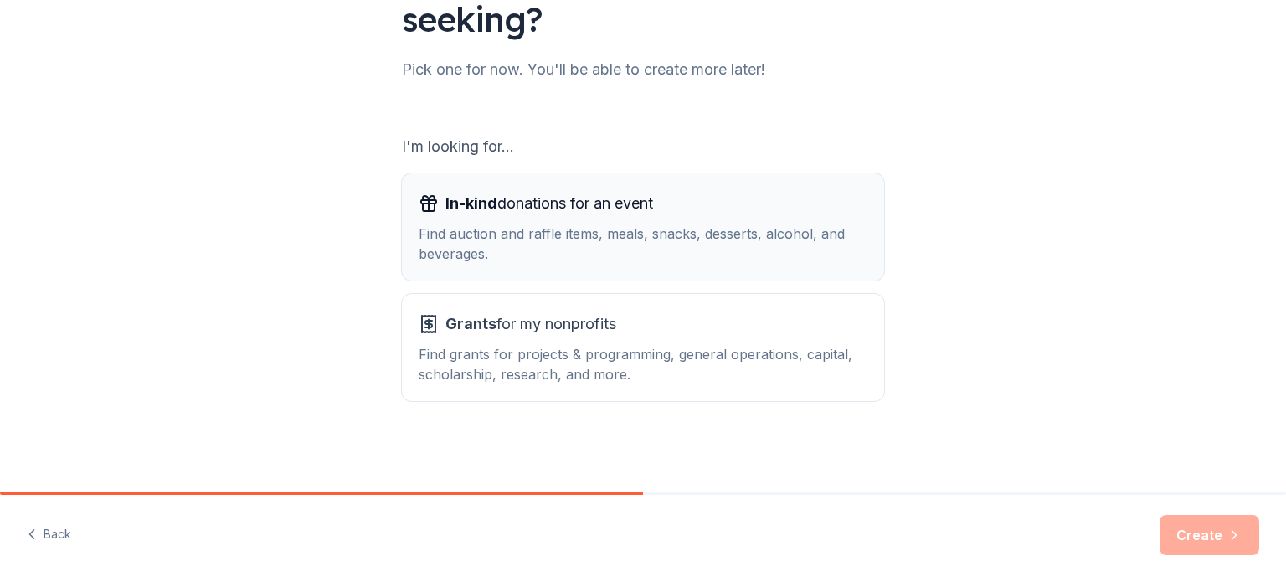
click at [773, 245] on div "Find auction and raffle items, meals, snacks, desserts, alcohol, and beverages." at bounding box center [643, 243] width 449 height 40
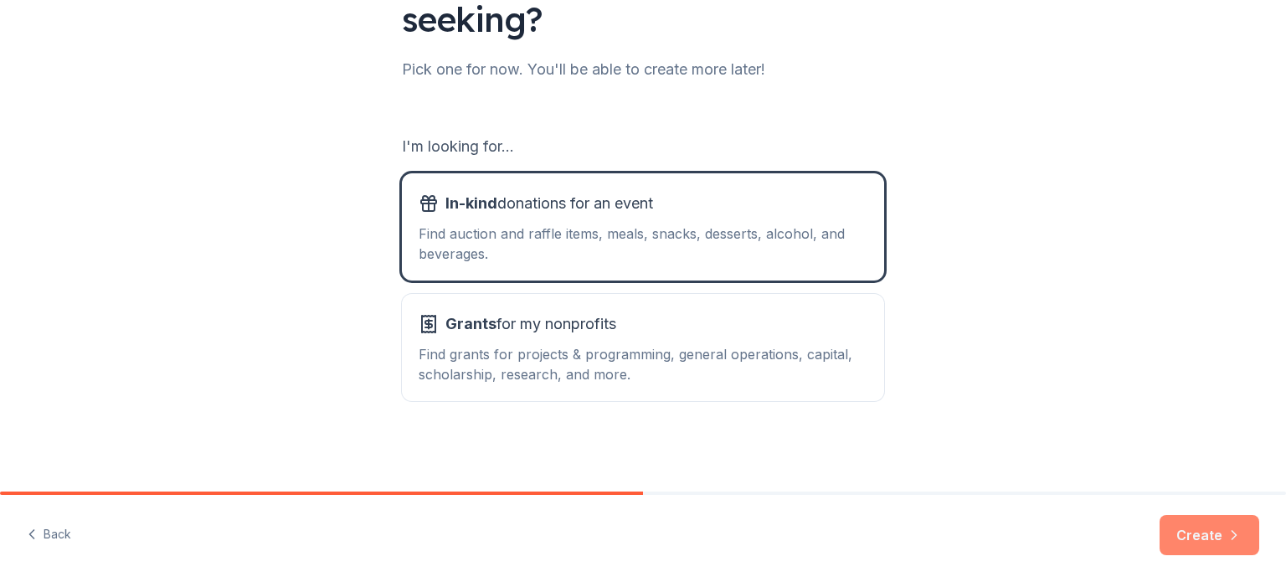
click at [1184, 525] on button "Create" at bounding box center [1209, 535] width 100 height 40
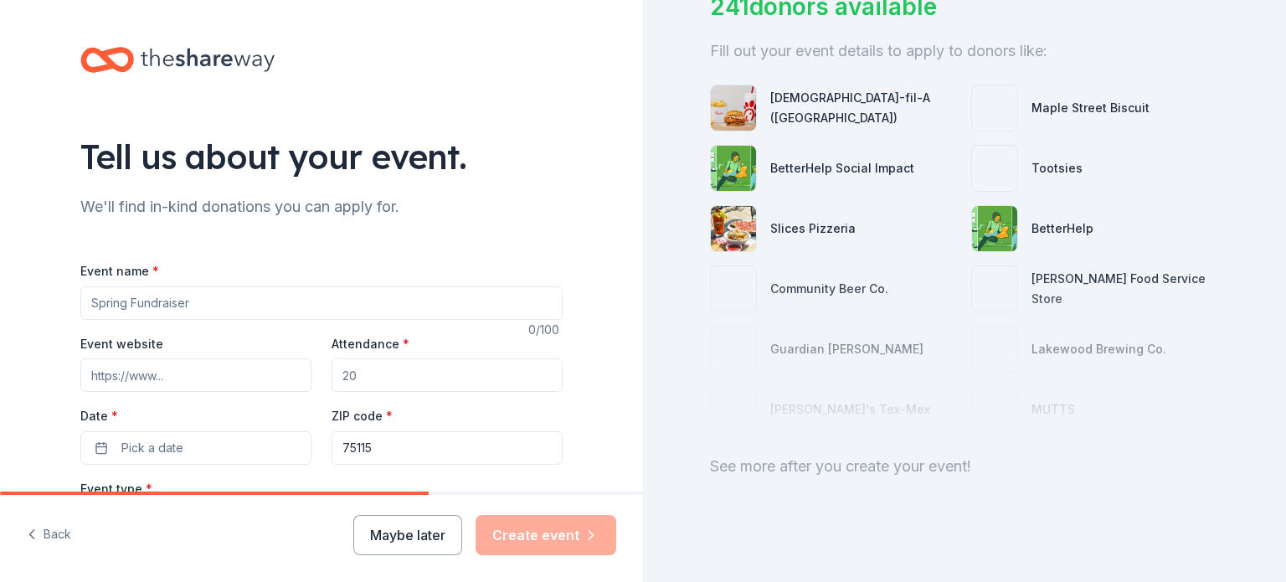
scroll to position [162, 0]
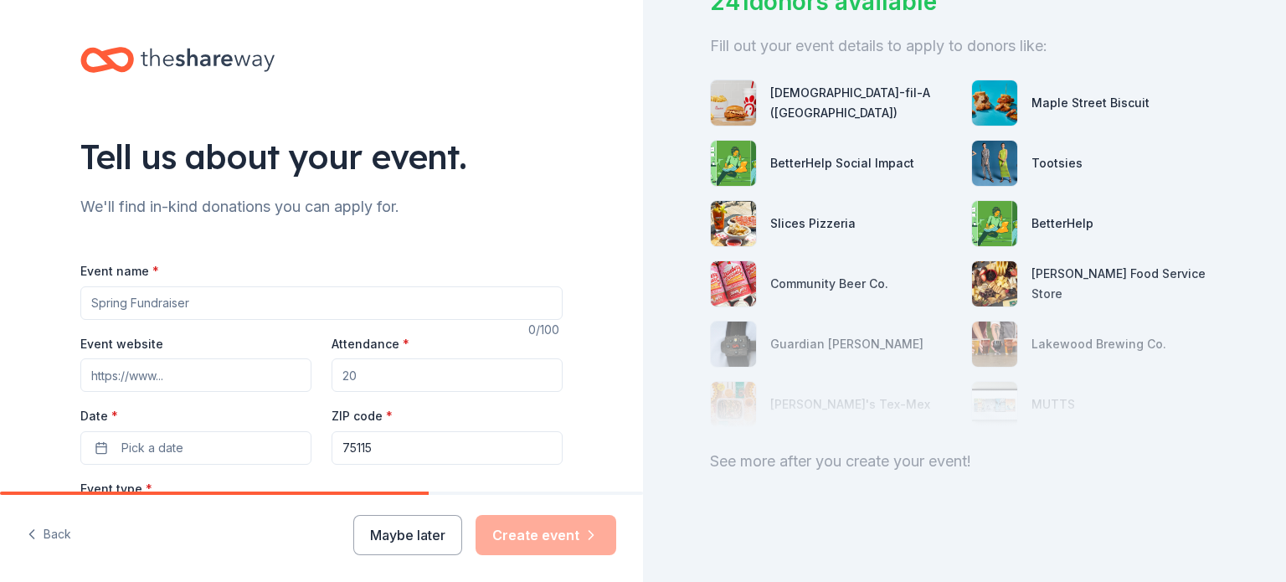
click at [194, 306] on input "Event name *" at bounding box center [321, 302] width 482 height 33
type input "Everyday meals for teacher"
click at [395, 379] on input "Attendance *" at bounding box center [446, 374] width 231 height 33
click at [270, 458] on button "Pick a date" at bounding box center [195, 447] width 231 height 33
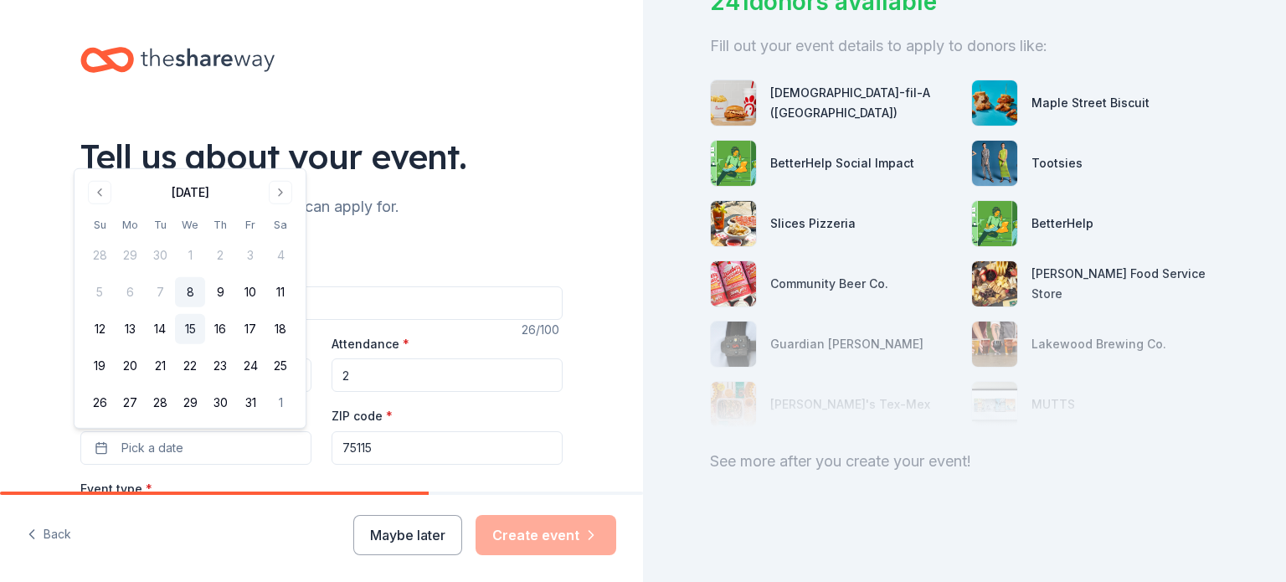
click at [200, 324] on button "15" at bounding box center [190, 329] width 30 height 30
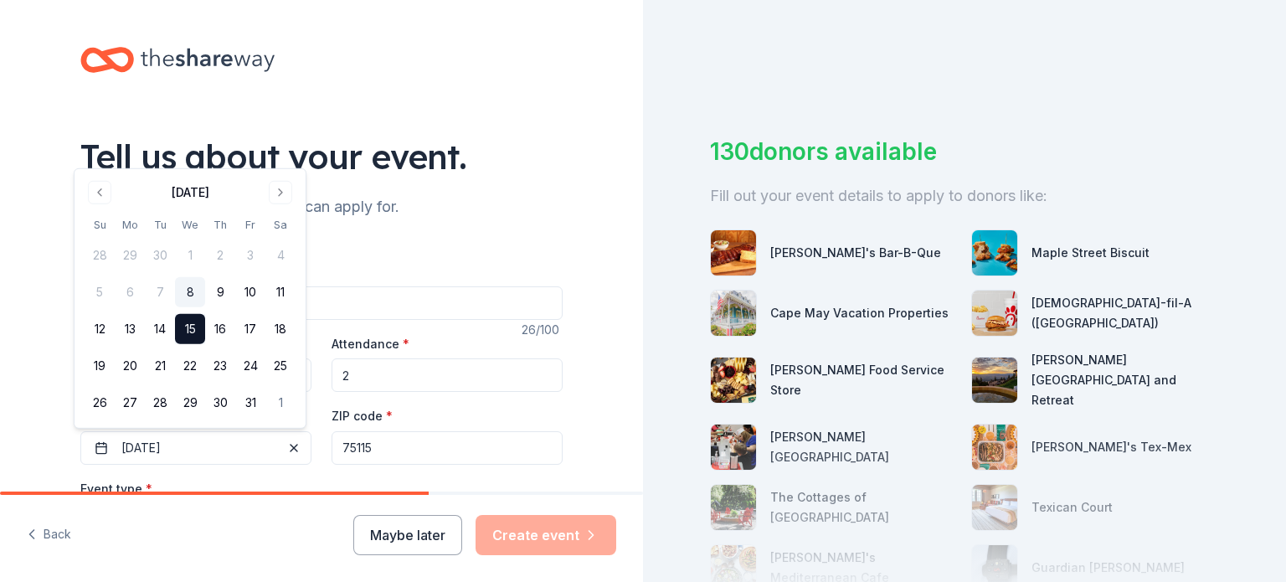
click at [17, 331] on div "Tell us about your event. We'll find in-kind donations you can apply for. Event…" at bounding box center [321, 557] width 643 height 1114
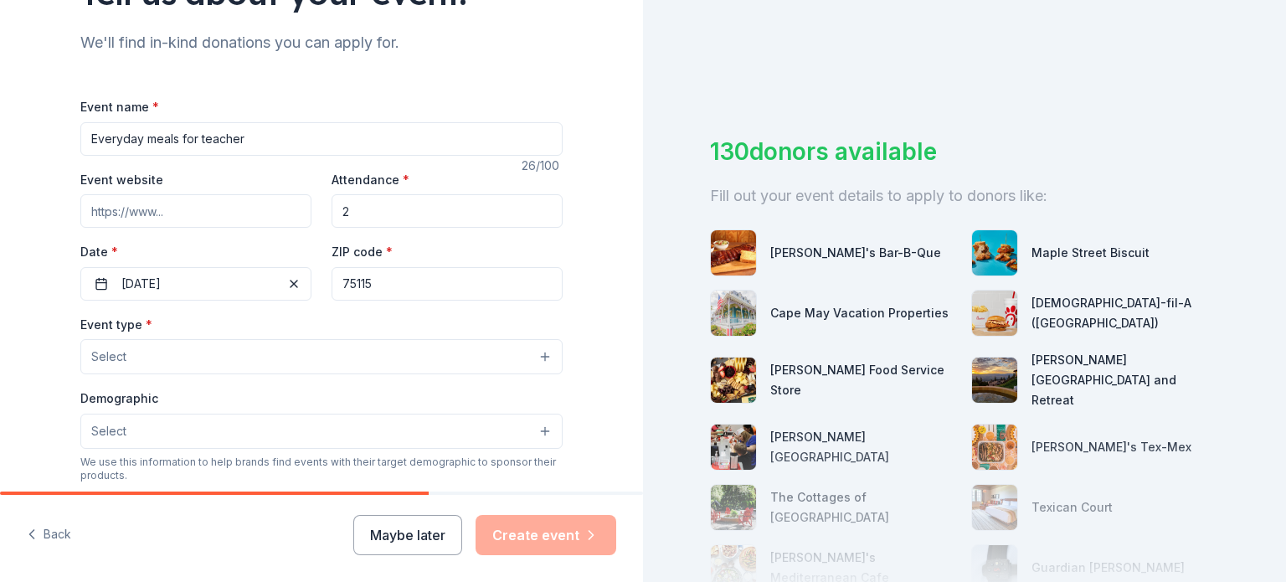
scroll to position [167, 0]
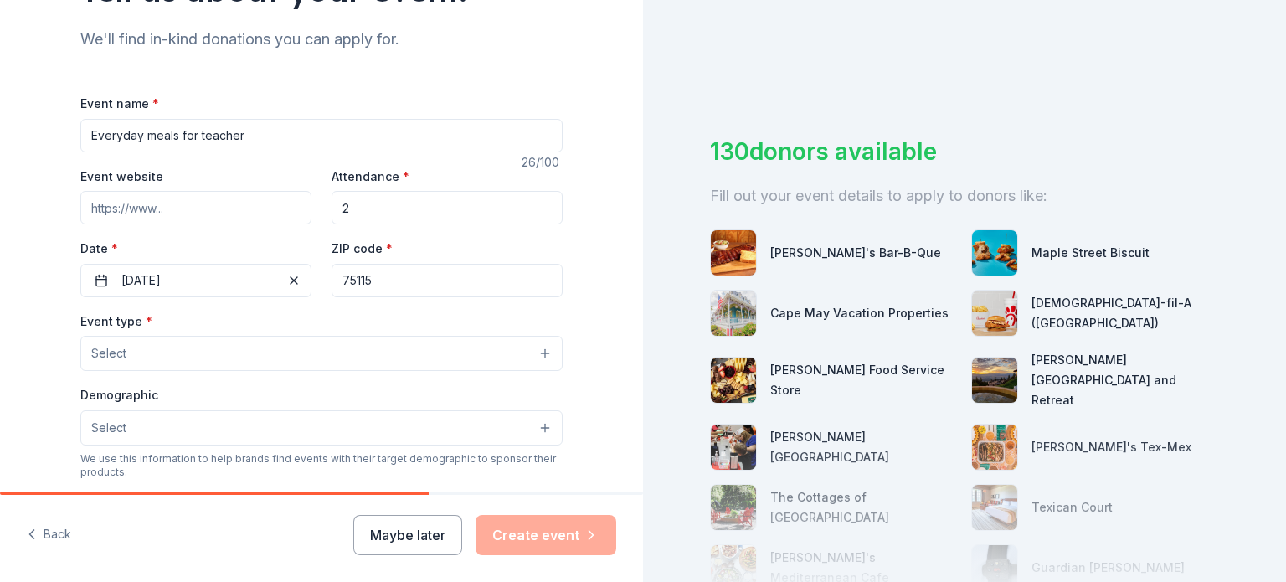
drag, startPoint x: 347, startPoint y: 207, endPoint x: 281, endPoint y: 206, distance: 66.1
click at [281, 206] on div "Event website Attendance * 2 Date * 10/15/2025 ZIP code * 75115" at bounding box center [321, 231] width 482 height 131
type input "20"
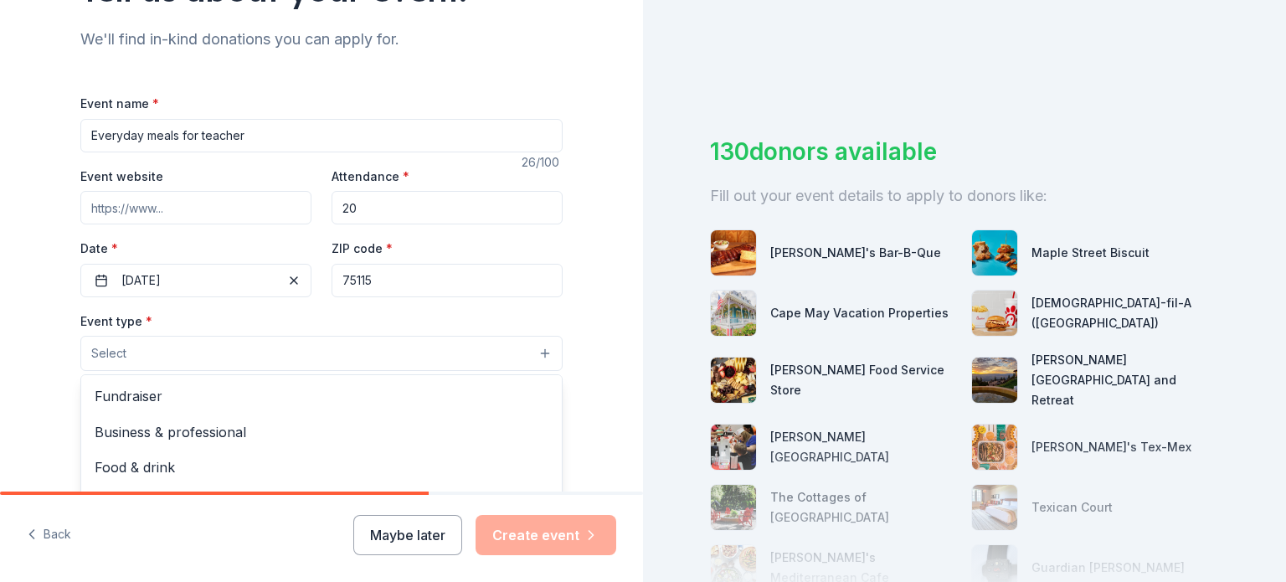
click at [177, 351] on button "Select" at bounding box center [321, 353] width 482 height 35
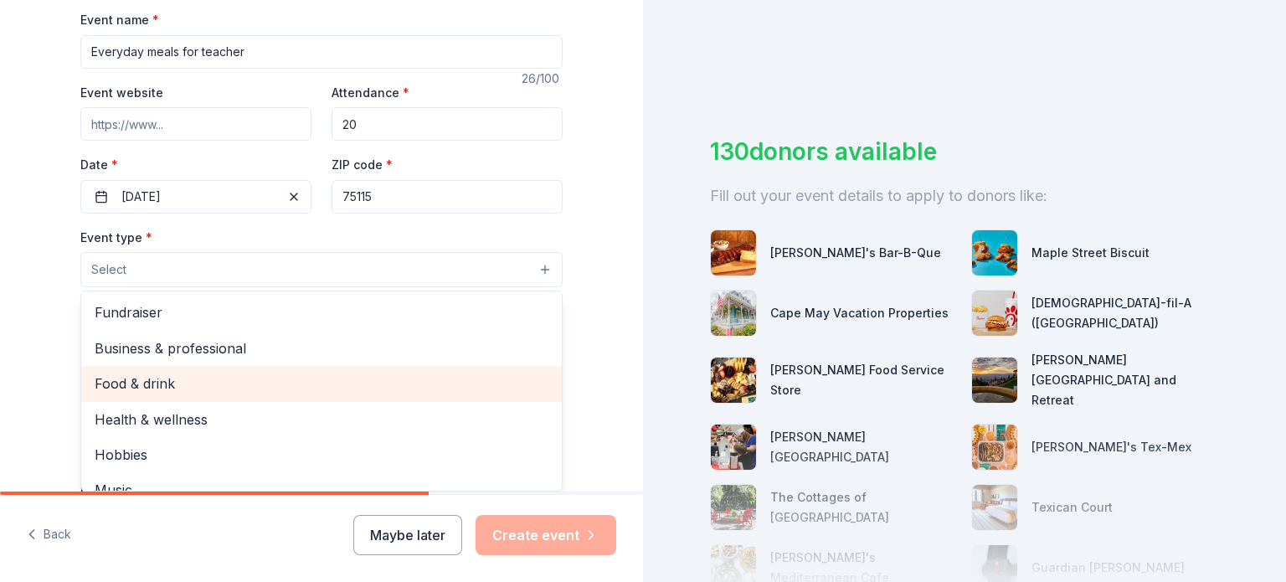
scroll to position [55, 0]
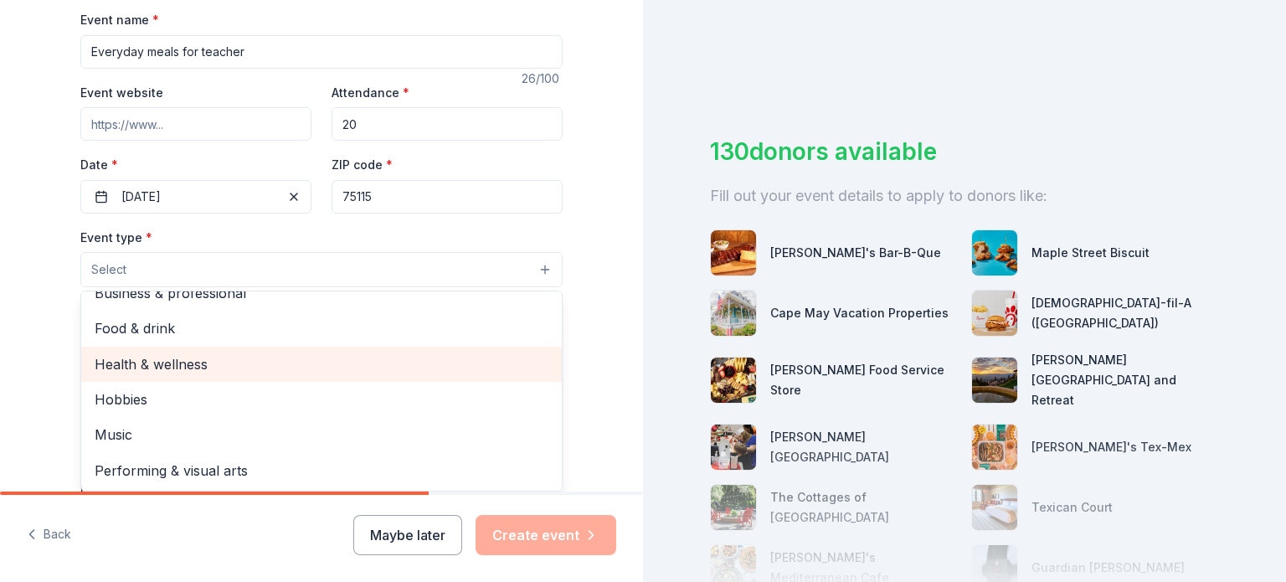
click at [201, 367] on span "Health & wellness" at bounding box center [322, 364] width 454 height 22
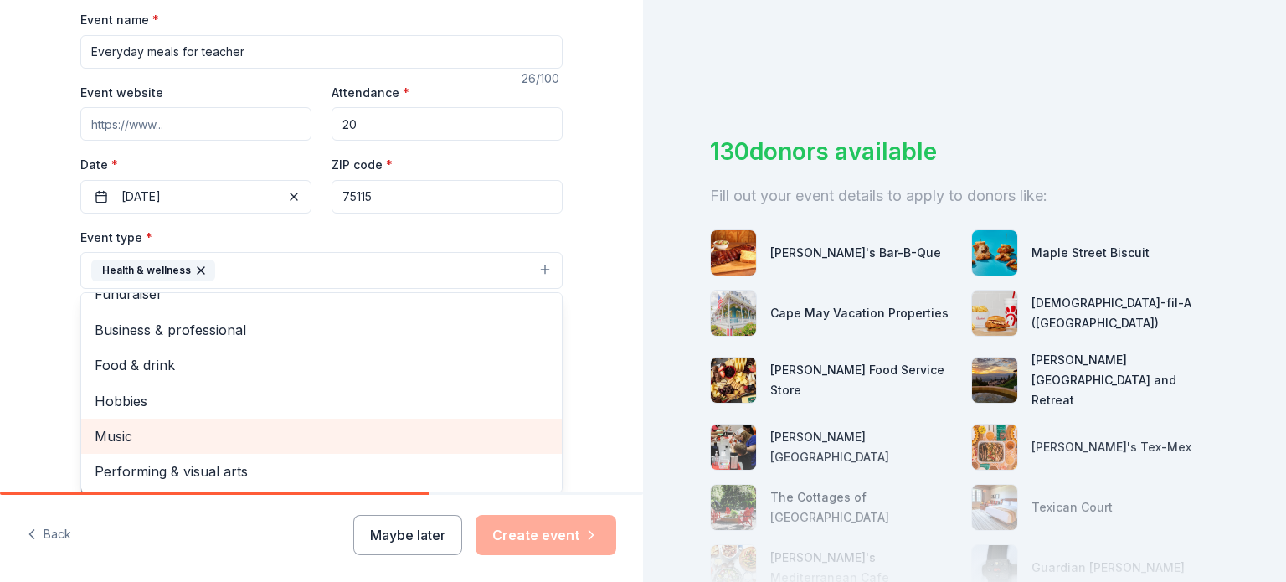
scroll to position [419, 0]
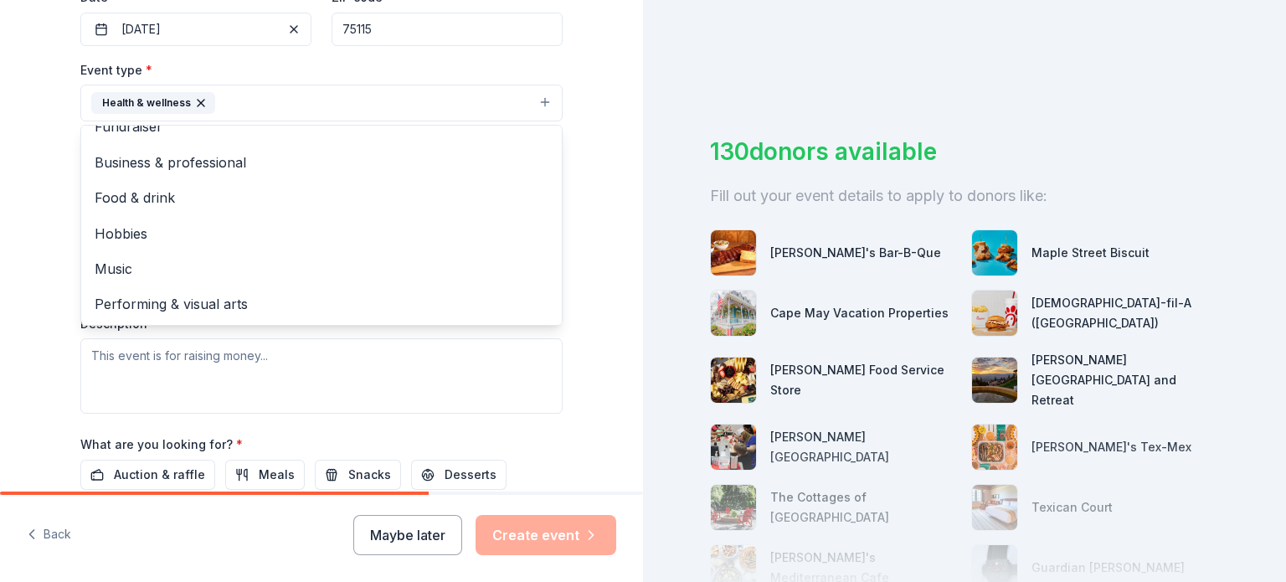
click at [23, 328] on div "Tell us about your event. We'll find in-kind donations you can apply for. Event…" at bounding box center [321, 139] width 643 height 1116
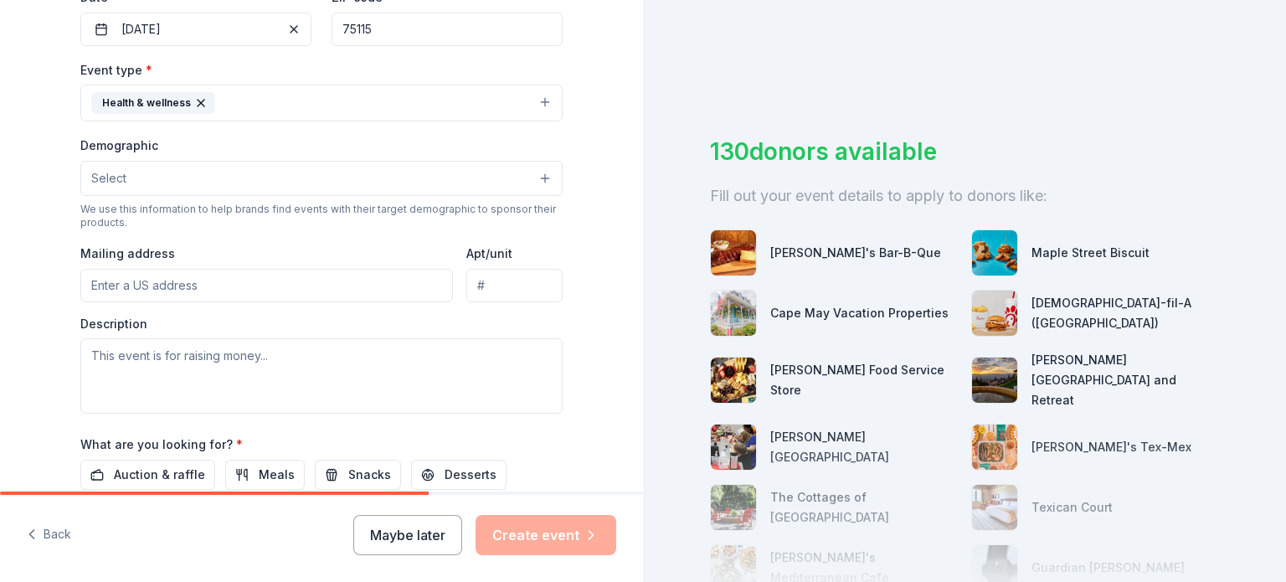
click at [193, 176] on button "Select" at bounding box center [321, 178] width 482 height 35
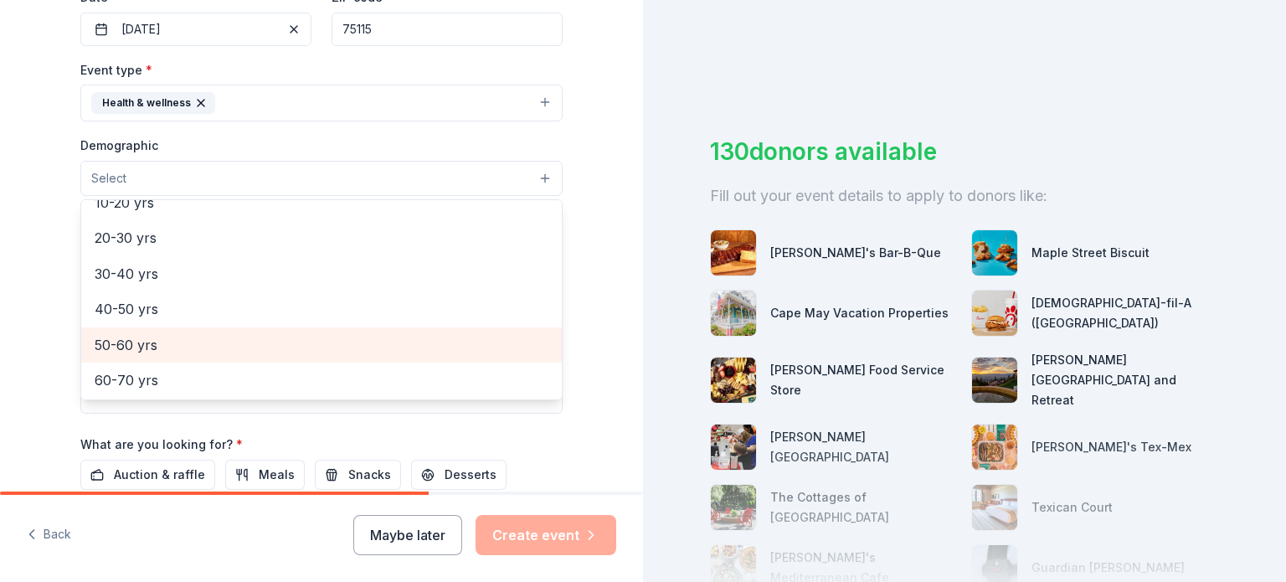
scroll to position [167, 0]
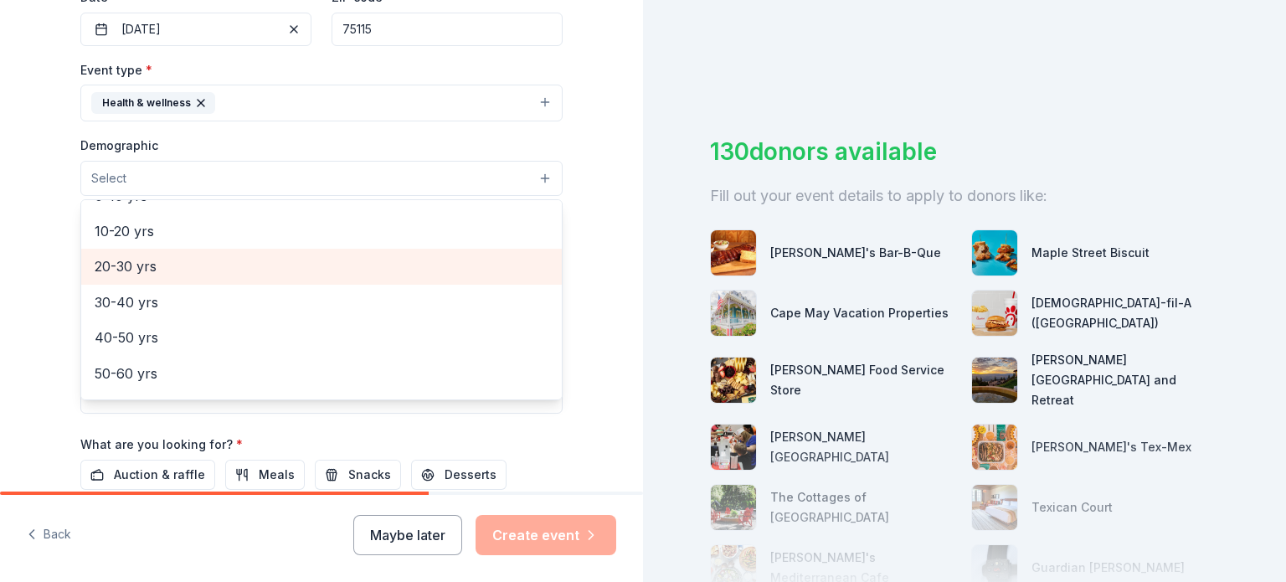
click at [152, 271] on span "20-30 yrs" at bounding box center [322, 266] width 454 height 22
click at [144, 271] on span "30-40 yrs" at bounding box center [322, 268] width 454 height 22
click at [144, 278] on span "40-50 yrs" at bounding box center [322, 268] width 454 height 22
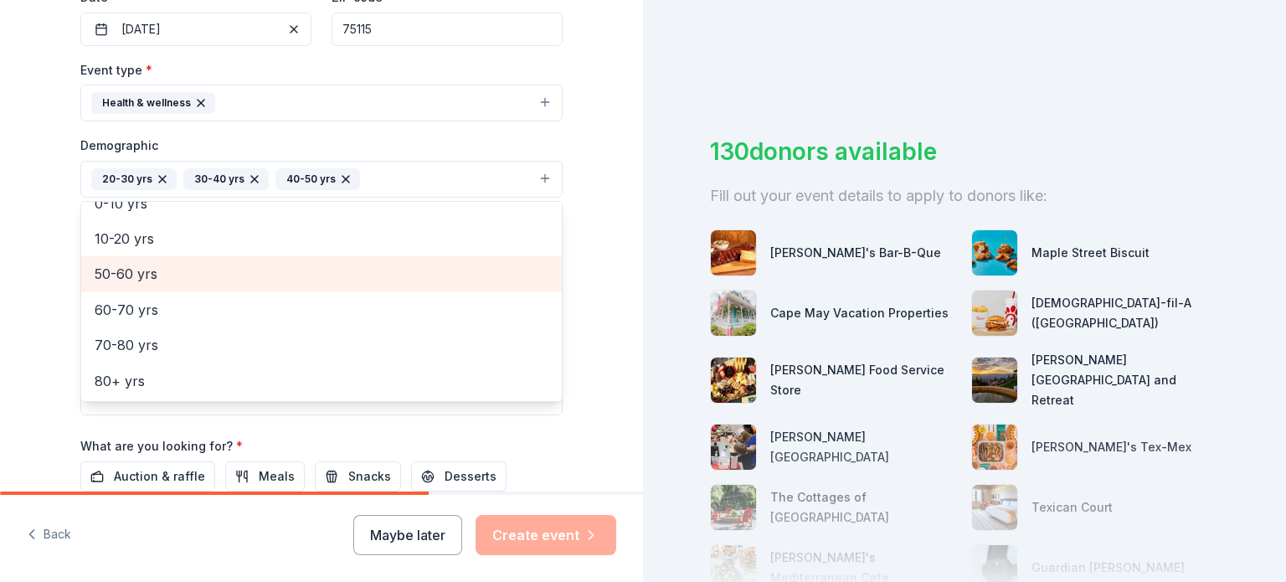
click at [144, 278] on span "50-60 yrs" at bounding box center [322, 274] width 454 height 22
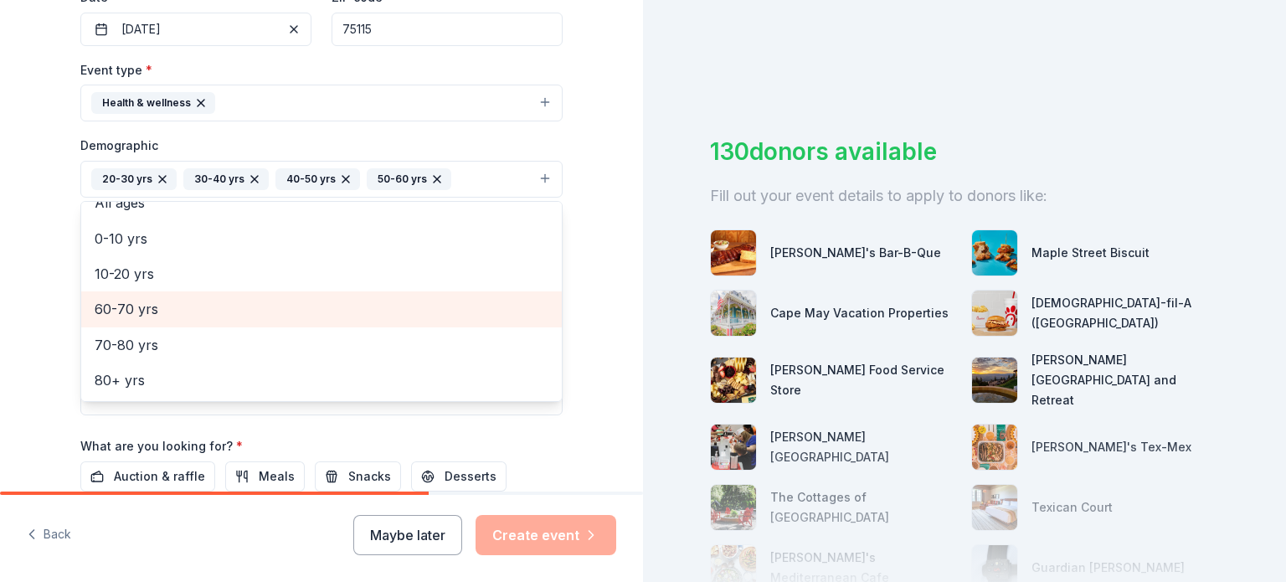
click at [136, 306] on span "60-70 yrs" at bounding box center [322, 309] width 454 height 22
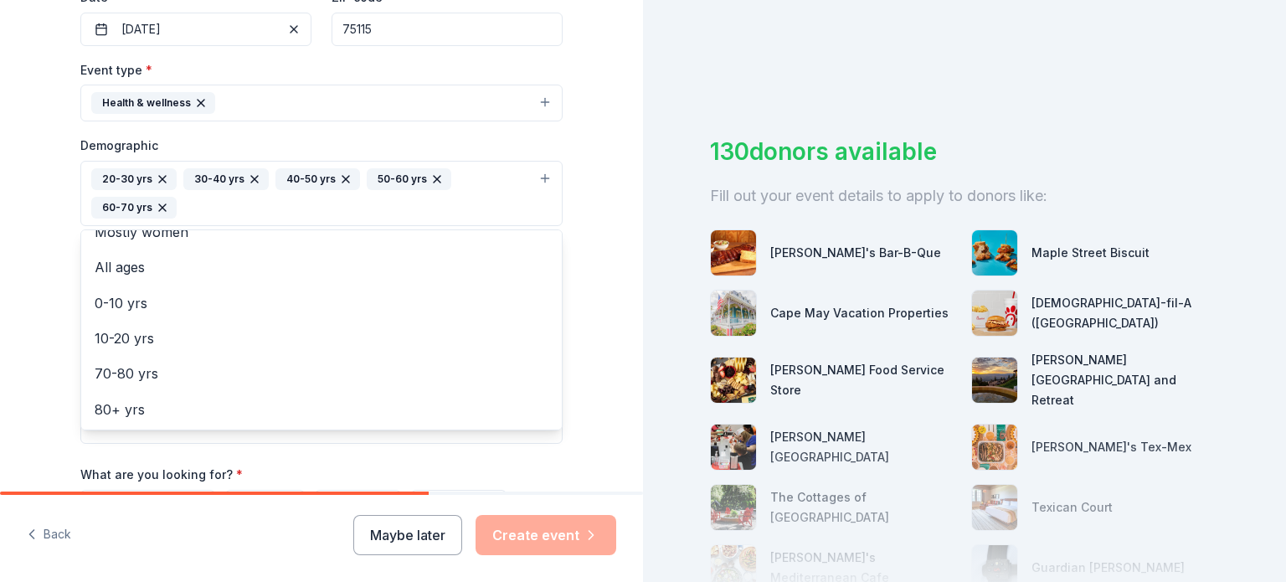
click at [41, 280] on div "Tell us about your event. We'll find in-kind donations you can apply for. Event…" at bounding box center [321, 154] width 643 height 1146
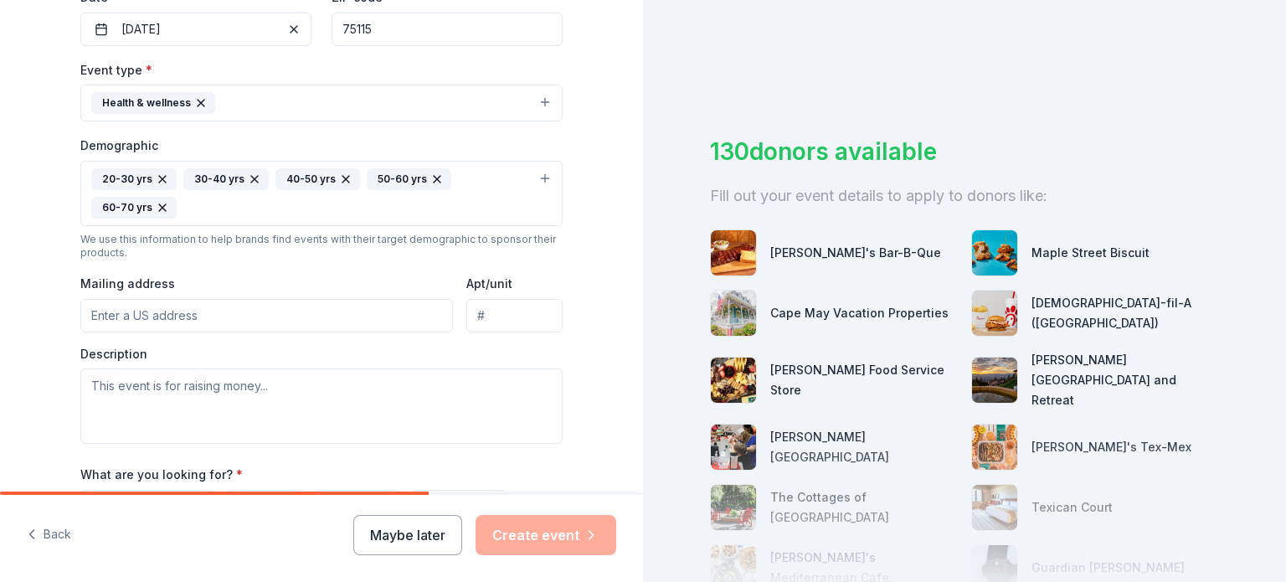
click at [293, 320] on input "Mailing address" at bounding box center [266, 315] width 372 height 33
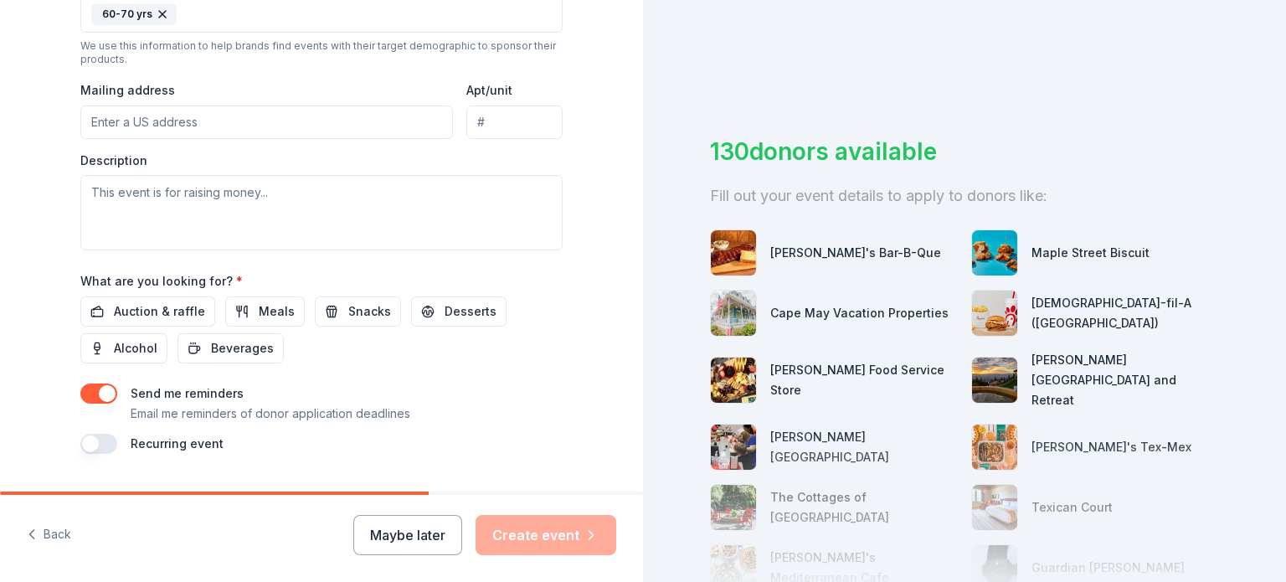
scroll to position [653, 0]
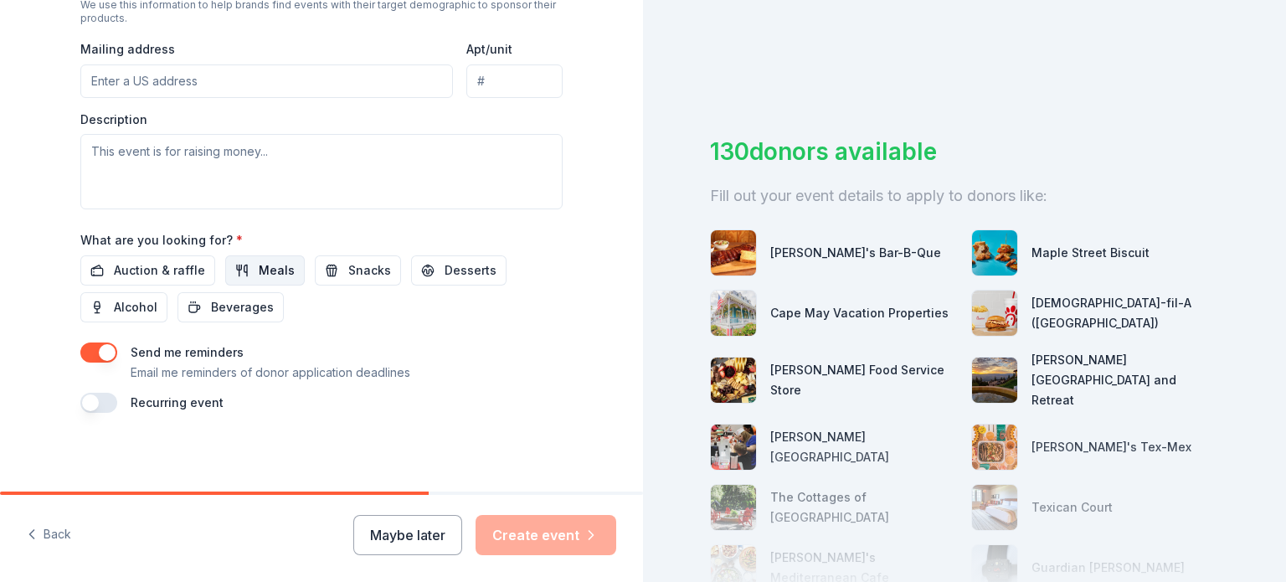
click at [259, 267] on span "Meals" at bounding box center [277, 270] width 36 height 20
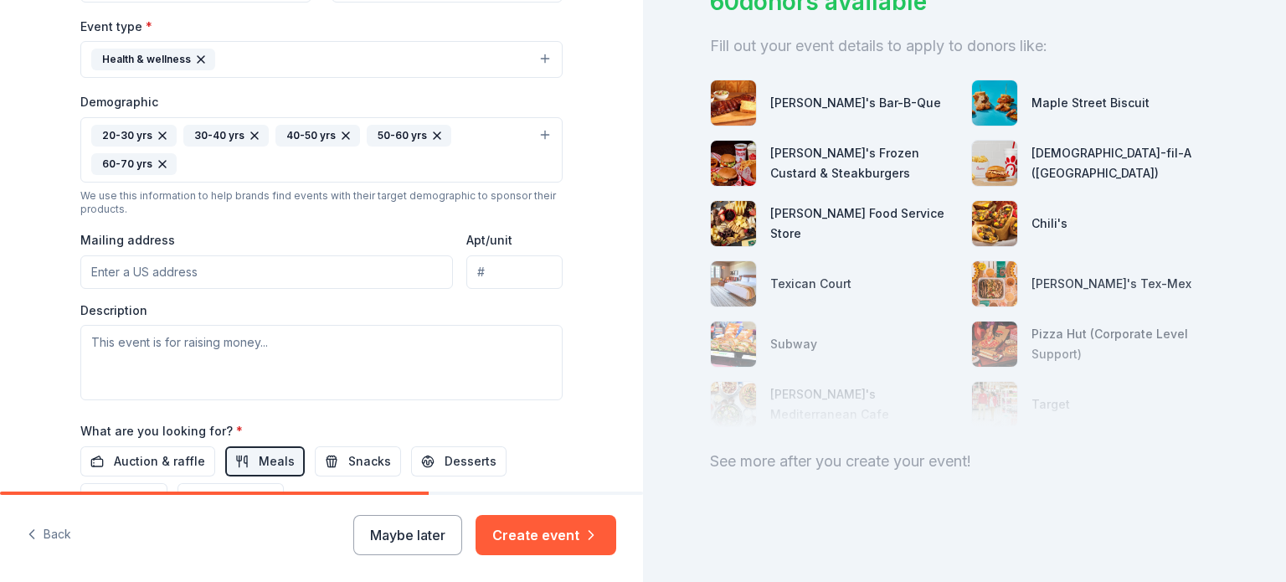
scroll to position [586, 0]
